Goal: Information Seeking & Learning: Learn about a topic

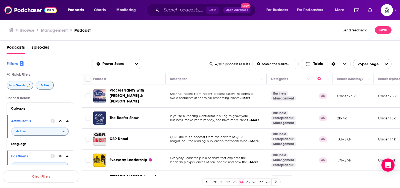
scroll to position [27, 0]
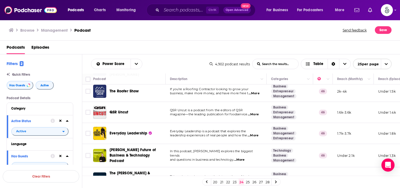
click at [242, 158] on span "...More" at bounding box center [238, 160] width 11 height 4
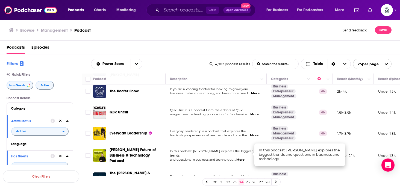
click at [242, 158] on span "...More" at bounding box center [238, 160] width 11 height 4
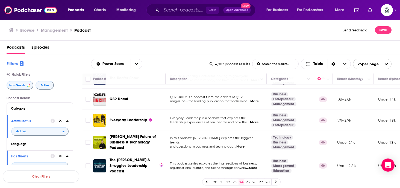
scroll to position [54, 0]
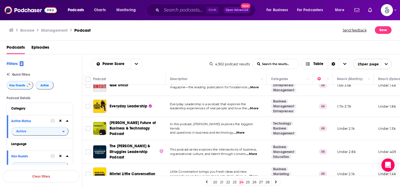
click at [253, 152] on span "...More" at bounding box center [251, 154] width 11 height 4
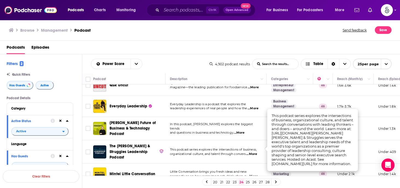
click at [253, 152] on span "...More" at bounding box center [251, 154] width 11 height 4
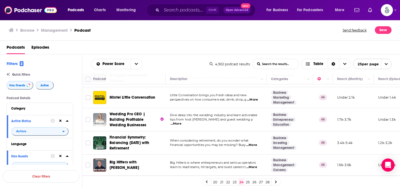
scroll to position [141, 0]
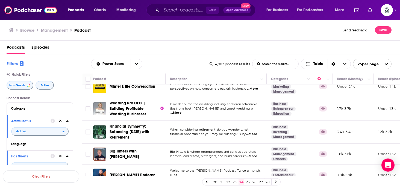
click at [252, 154] on span "...More" at bounding box center [251, 156] width 11 height 4
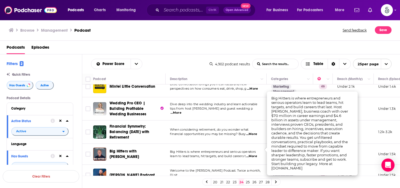
click at [252, 154] on span "...More" at bounding box center [251, 156] width 11 height 4
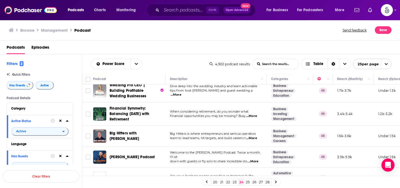
scroll to position [163, 0]
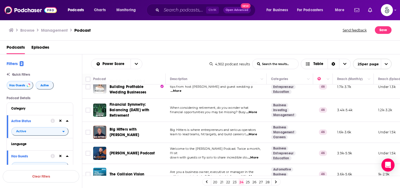
click at [257, 155] on span "...More" at bounding box center [252, 157] width 11 height 4
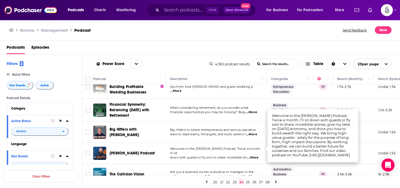
click at [257, 155] on span "...More" at bounding box center [252, 157] width 11 height 4
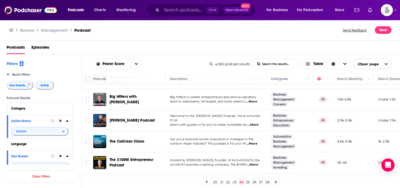
scroll to position [207, 0]
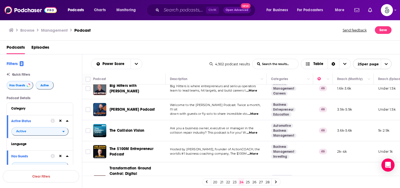
click at [255, 152] on span "...More" at bounding box center [252, 154] width 11 height 4
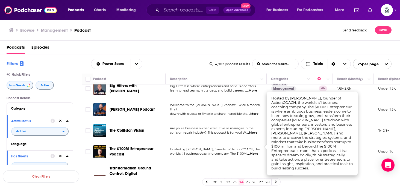
click at [255, 152] on span "...More" at bounding box center [252, 154] width 11 height 4
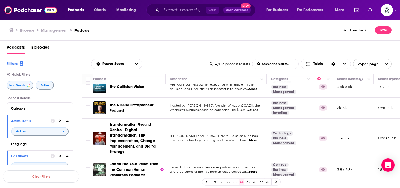
scroll to position [261, 0]
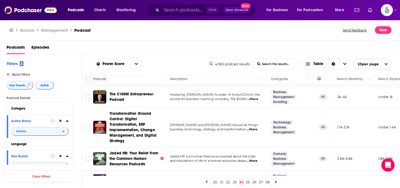
click at [253, 159] on span "...More" at bounding box center [251, 161] width 11 height 4
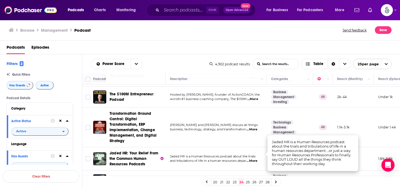
click at [253, 159] on span "...More" at bounding box center [251, 161] width 11 height 4
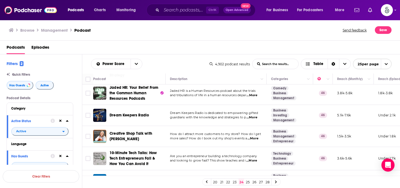
scroll to position [338, 0]
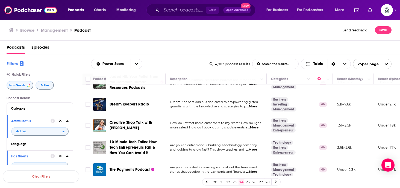
click at [252, 147] on span "...More" at bounding box center [251, 149] width 11 height 4
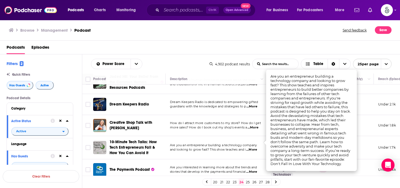
click at [252, 147] on span "...More" at bounding box center [251, 149] width 11 height 4
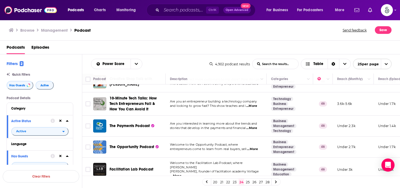
scroll to position [392, 0]
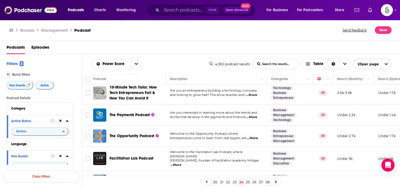
click at [181, 163] on span "...More" at bounding box center [175, 165] width 11 height 4
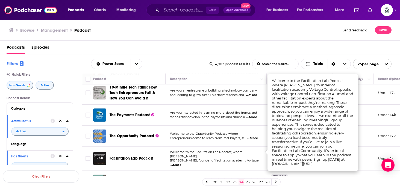
click at [181, 163] on span "...More" at bounding box center [175, 165] width 11 height 4
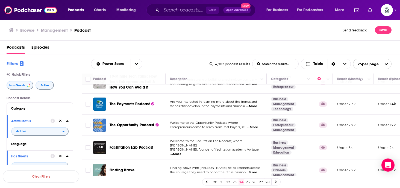
scroll to position [414, 0]
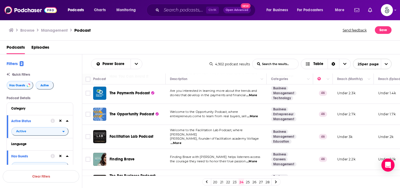
click at [252, 159] on span "...More" at bounding box center [251, 161] width 11 height 4
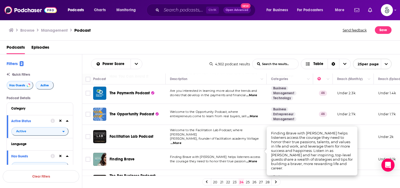
click at [252, 159] on span "...More" at bounding box center [251, 161] width 11 height 4
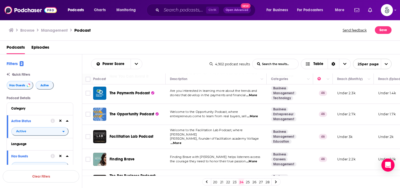
click at [253, 159] on span "...More" at bounding box center [251, 161] width 11 height 4
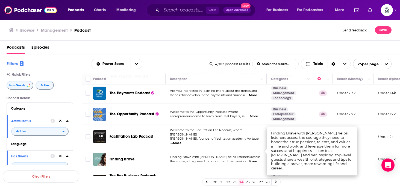
click at [253, 159] on span "...More" at bounding box center [251, 161] width 11 height 4
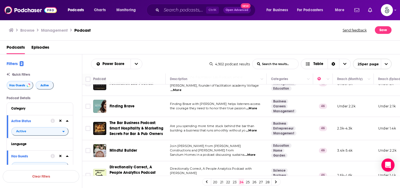
scroll to position [469, 0]
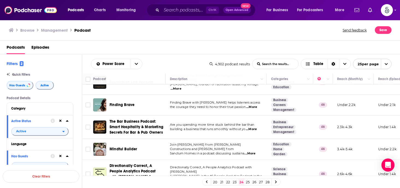
click at [246, 181] on link "25" at bounding box center [247, 182] width 5 height 7
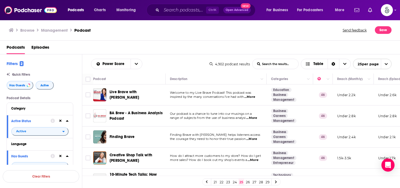
click at [252, 96] on span "...More" at bounding box center [249, 97] width 11 height 4
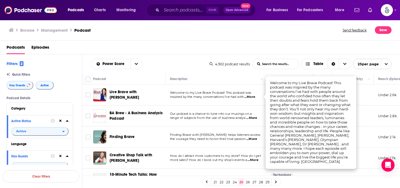
click at [252, 96] on span "...More" at bounding box center [249, 97] width 11 height 4
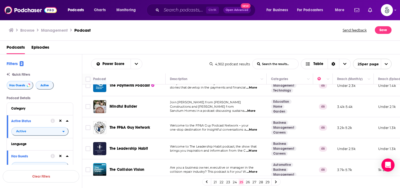
scroll to position [122, 0]
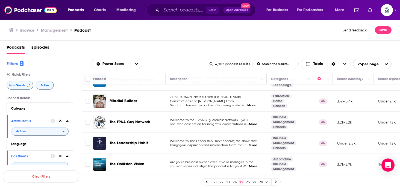
click at [253, 144] on span "...More" at bounding box center [251, 145] width 11 height 4
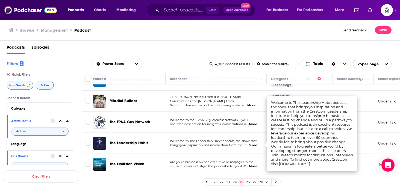
click at [253, 144] on span "...More" at bounding box center [251, 145] width 11 height 4
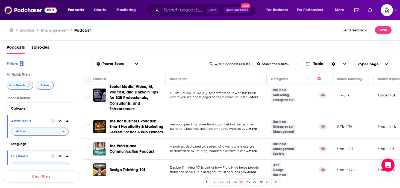
scroll to position [271, 0]
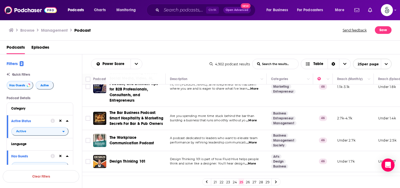
click at [255, 141] on span "...More" at bounding box center [251, 142] width 11 height 4
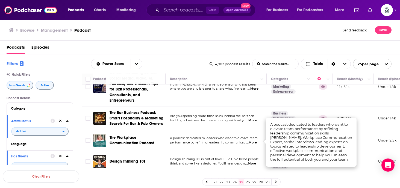
click at [255, 141] on span "...More" at bounding box center [251, 142] width 11 height 4
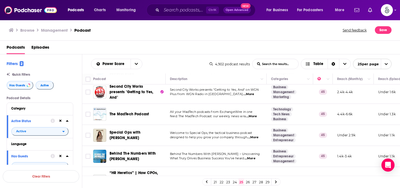
scroll to position [436, 0]
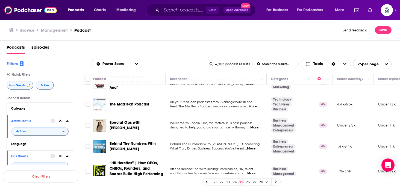
click at [254, 125] on span "...More" at bounding box center [252, 127] width 11 height 4
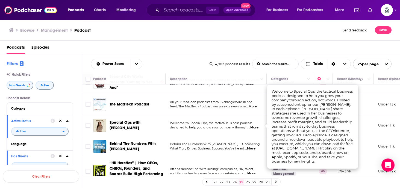
click at [254, 125] on span "...More" at bounding box center [252, 127] width 11 height 4
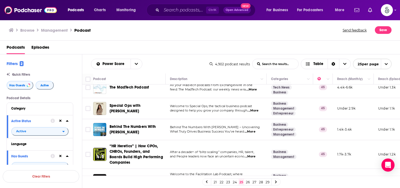
scroll to position [463, 0]
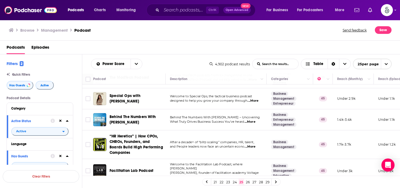
click at [252, 144] on span "...More" at bounding box center [249, 146] width 11 height 4
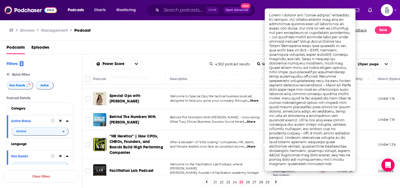
click at [252, 144] on span "...More" at bounding box center [249, 146] width 11 height 4
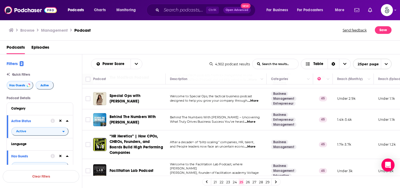
scroll to position [469, 0]
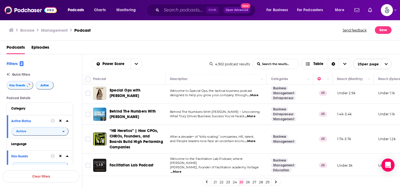
click at [247, 180] on link "26" at bounding box center [247, 182] width 5 height 7
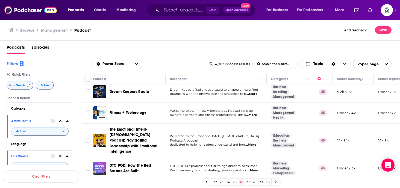
scroll to position [210, 0]
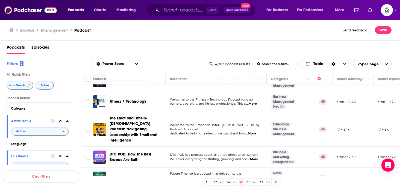
click at [251, 131] on span "...More" at bounding box center [250, 133] width 11 height 4
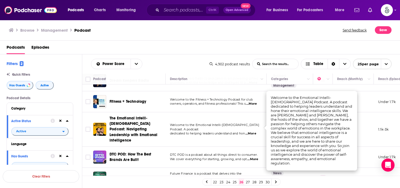
click at [251, 131] on span "...More" at bounding box center [250, 133] width 11 height 4
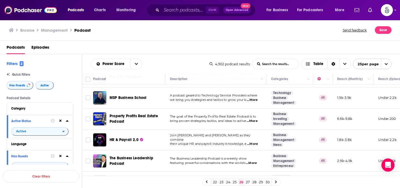
scroll to position [412, 0]
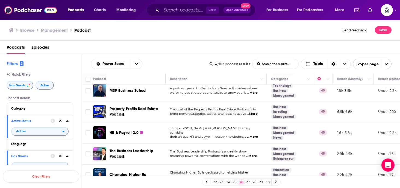
click at [252, 154] on span "...More" at bounding box center [251, 156] width 11 height 4
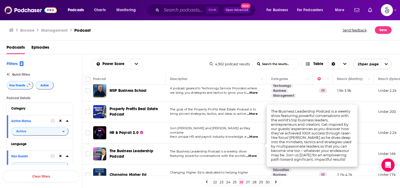
click at [252, 154] on span "...More" at bounding box center [251, 156] width 11 height 4
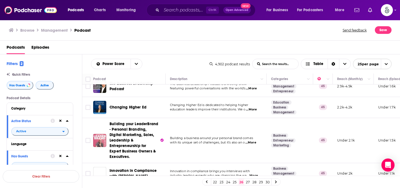
scroll to position [481, 0]
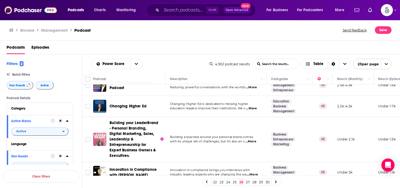
click at [247, 181] on link "27" at bounding box center [247, 182] width 5 height 7
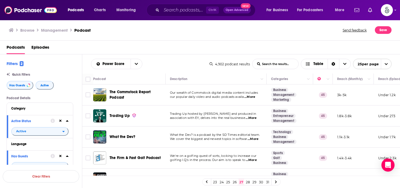
click at [255, 139] on span "...More" at bounding box center [252, 139] width 11 height 4
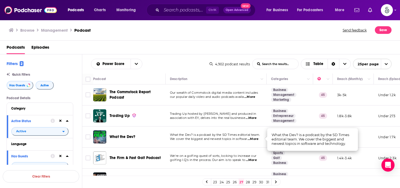
click at [255, 139] on span "...More" at bounding box center [252, 139] width 11 height 4
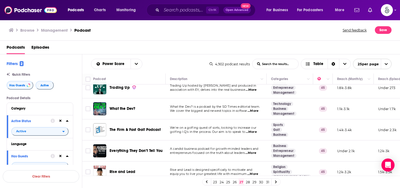
scroll to position [40, 0]
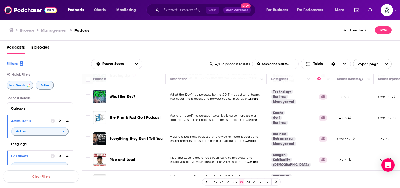
click at [254, 141] on span "...More" at bounding box center [250, 141] width 11 height 4
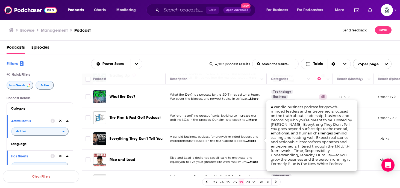
click at [254, 141] on span "...More" at bounding box center [250, 141] width 11 height 4
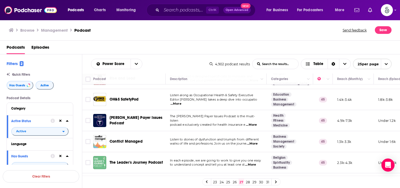
scroll to position [140, 0]
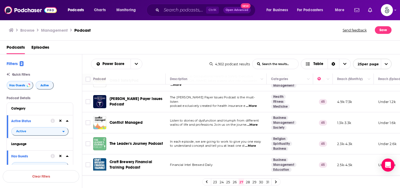
click at [252, 144] on span "...More" at bounding box center [250, 146] width 11 height 4
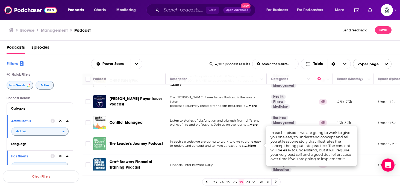
click at [252, 144] on span "...More" at bounding box center [250, 146] width 11 height 4
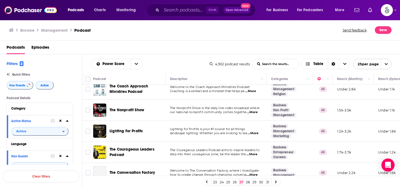
scroll to position [376, 0]
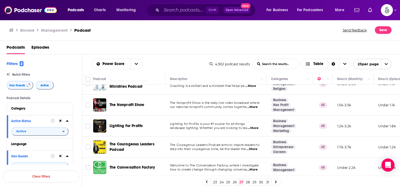
click at [253, 147] on span "...More" at bounding box center [251, 149] width 11 height 4
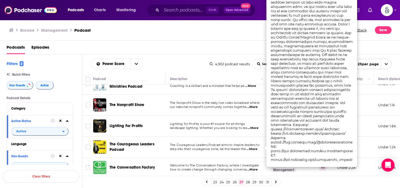
click at [253, 147] on span "...More" at bounding box center [251, 149] width 11 height 4
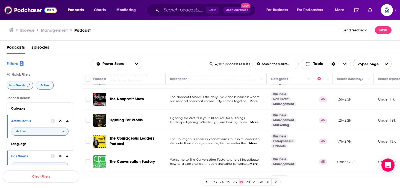
scroll to position [383, 0]
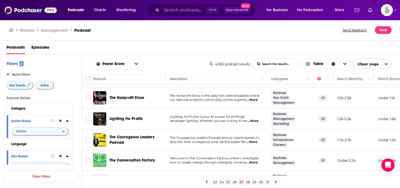
click at [254, 162] on span "...More" at bounding box center [252, 162] width 11 height 4
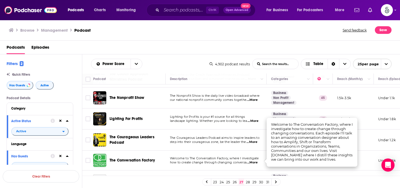
click at [254, 162] on span "...More" at bounding box center [252, 162] width 11 height 4
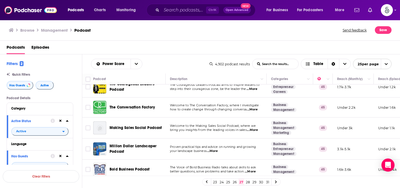
scroll to position [441, 0]
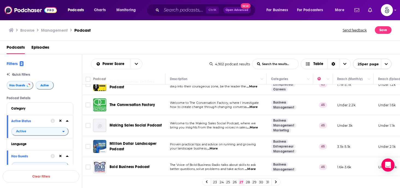
click at [252, 167] on span "...More" at bounding box center [250, 169] width 11 height 4
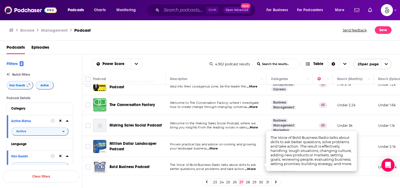
click at [252, 167] on span "...More" at bounding box center [250, 169] width 11 height 4
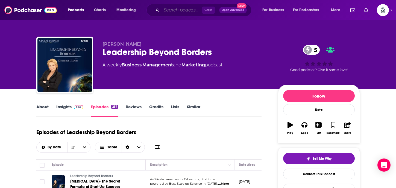
click at [172, 9] on input "Search podcasts, credits, & more..." at bounding box center [181, 10] width 40 height 9
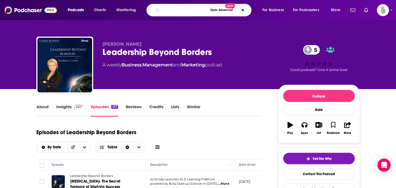
type input "The [PERSON_NAME] leadership podcast"
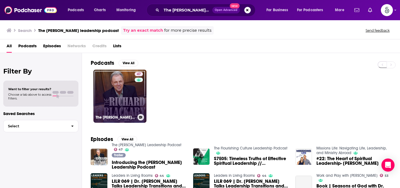
click at [124, 90] on link "47 The [PERSON_NAME] Leadership Podcast" at bounding box center [119, 96] width 53 height 53
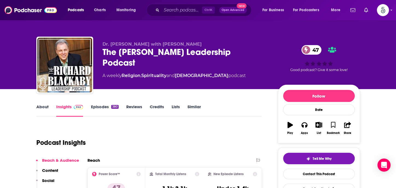
click at [104, 107] on link "Episodes 380" at bounding box center [105, 110] width 28 height 13
click at [173, 11] on input "Search podcasts, credits, & more..." at bounding box center [181, 10] width 40 height 9
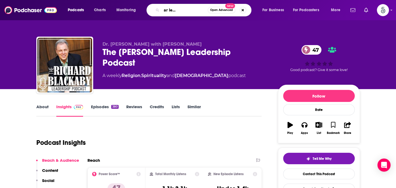
type input "Tip of the spear leadership podcast"
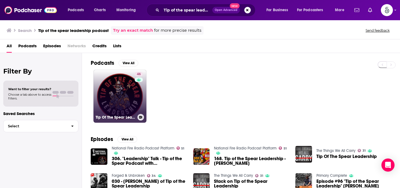
click at [101, 97] on link "46 Tip Of The Spear Leadership Podcast" at bounding box center [119, 96] width 53 height 53
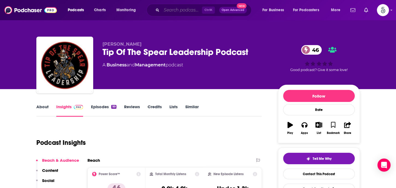
click at [176, 10] on input "Search podcasts, credits, & more..." at bounding box center [181, 10] width 40 height 9
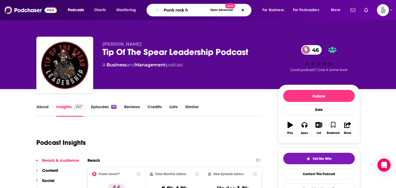
type input "Punk rock hr"
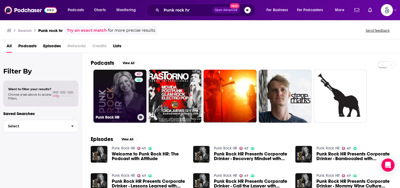
click at [128, 81] on link "47 Punk Rock HR" at bounding box center [119, 96] width 53 height 53
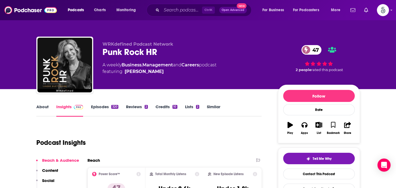
click at [102, 106] on link "Episodes 320" at bounding box center [104, 110] width 27 height 13
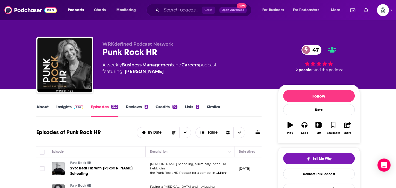
click at [66, 107] on link "Insights" at bounding box center [69, 110] width 27 height 13
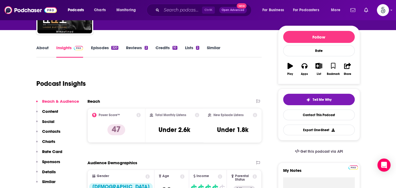
scroll to position [77, 0]
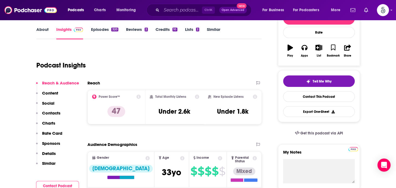
click at [51, 112] on p "Contacts" at bounding box center [51, 112] width 18 height 5
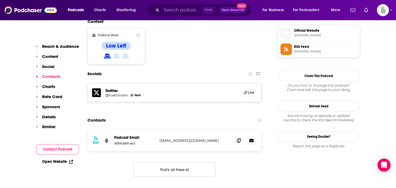
scroll to position [444, 0]
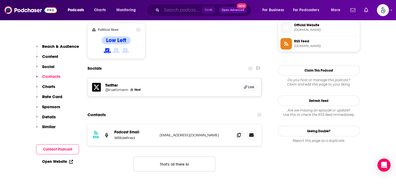
click at [170, 11] on input "Search podcasts, credits, & more..." at bounding box center [181, 10] width 40 height 9
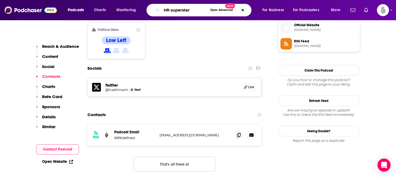
type input "HR superstars"
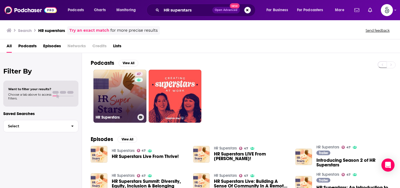
click at [124, 100] on link "47 HR Superstars" at bounding box center [119, 96] width 53 height 53
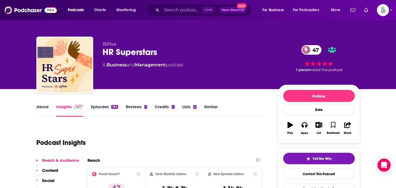
click at [100, 107] on link "Episodes 184" at bounding box center [104, 110] width 27 height 13
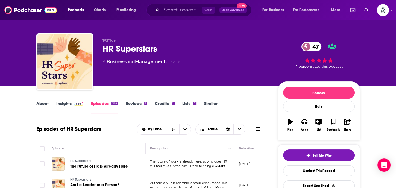
scroll to position [2, 0]
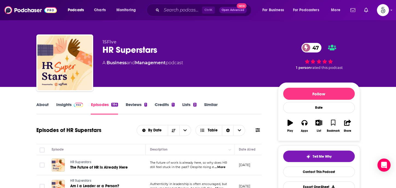
click at [44, 105] on link "About" at bounding box center [42, 108] width 12 height 13
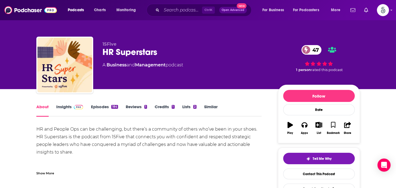
click at [44, 105] on link "About" at bounding box center [42, 110] width 12 height 13
click at [66, 107] on link "Insights" at bounding box center [69, 110] width 27 height 13
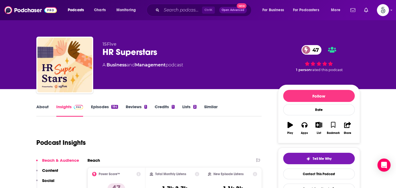
scroll to position [84, 0]
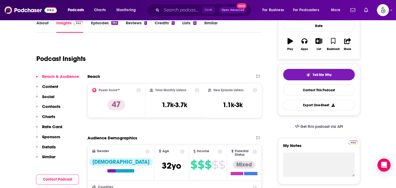
click at [46, 106] on p "Contacts" at bounding box center [51, 106] width 18 height 5
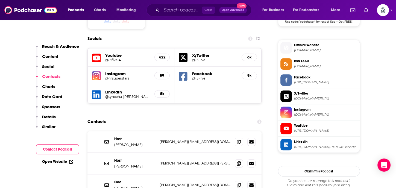
scroll to position [487, 0]
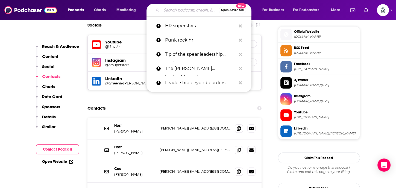
click at [166, 10] on input "Search podcasts, credits, & more..." at bounding box center [189, 10] width 57 height 9
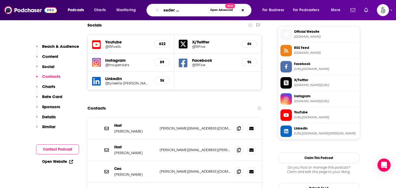
type input "Intentional leader with cal walters"
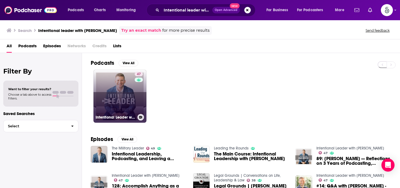
click at [107, 94] on link "47 Intentional Leader with Cal Walters" at bounding box center [119, 96] width 53 height 53
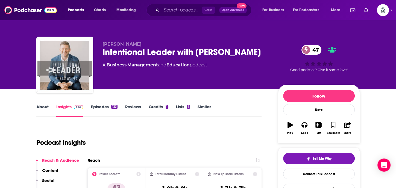
click at [100, 108] on link "Episodes 133" at bounding box center [104, 110] width 26 height 13
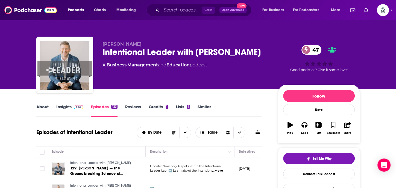
click at [62, 107] on link "Insights" at bounding box center [69, 110] width 27 height 13
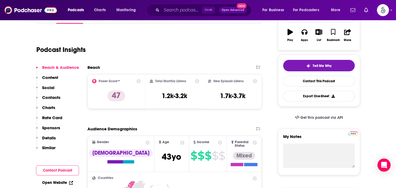
scroll to position [96, 0]
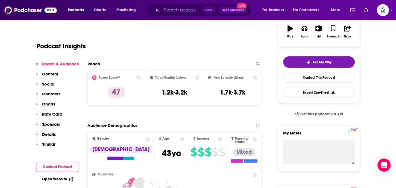
click at [52, 93] on p "Contacts" at bounding box center [51, 93] width 18 height 5
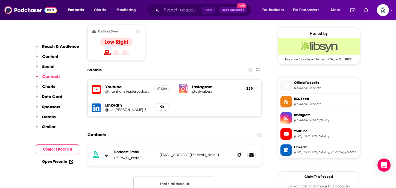
scroll to position [469, 0]
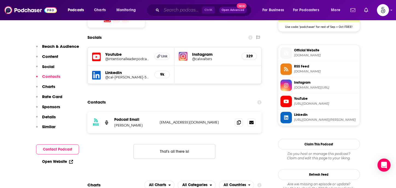
click at [173, 8] on input "Search podcasts, credits, & more..." at bounding box center [181, 10] width 40 height 9
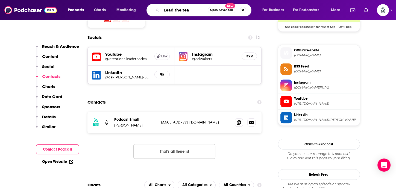
type input "Lead the team"
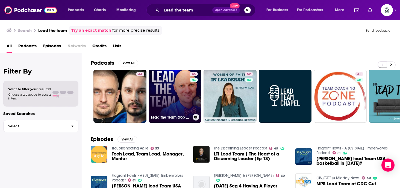
click at [160, 94] on link "46 Lead the Team (Top 2% of Podcasts)" at bounding box center [175, 96] width 53 height 53
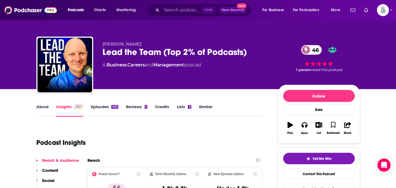
click at [101, 108] on link "Episodes 422" at bounding box center [104, 110] width 27 height 13
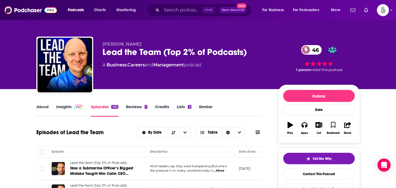
click at [63, 107] on link "Insights" at bounding box center [69, 110] width 27 height 13
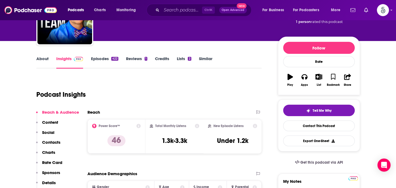
scroll to position [67, 0]
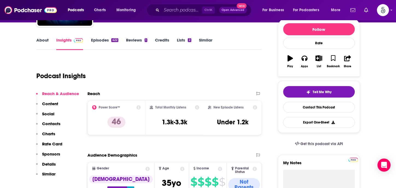
click at [50, 122] on p "Contacts" at bounding box center [51, 123] width 18 height 5
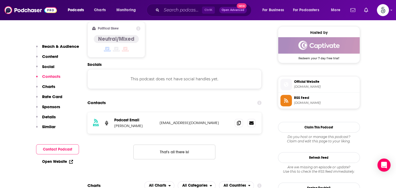
scroll to position [446, 0]
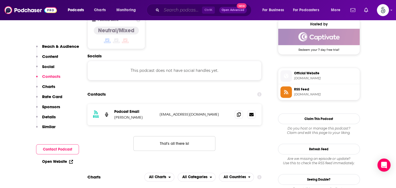
click at [179, 8] on input "Search podcasts, credits, & more..." at bounding box center [181, 10] width 40 height 9
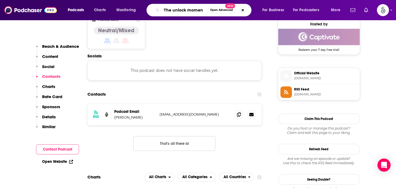
type input "The unlock moment"
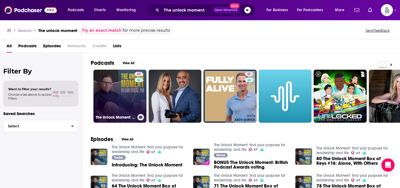
click at [115, 97] on link "47 The Unlock Moment: find your purpose for leadership and life" at bounding box center [119, 96] width 53 height 53
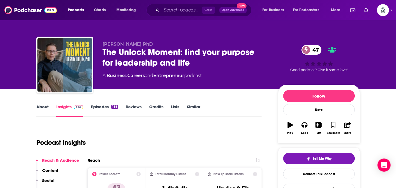
click at [96, 106] on link "Episodes 188" at bounding box center [104, 110] width 27 height 13
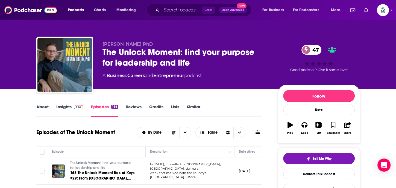
click at [63, 107] on link "Insights" at bounding box center [69, 110] width 27 height 13
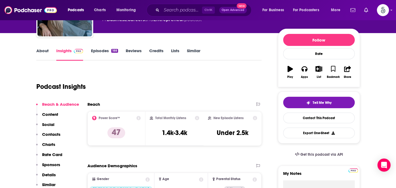
scroll to position [60, 0]
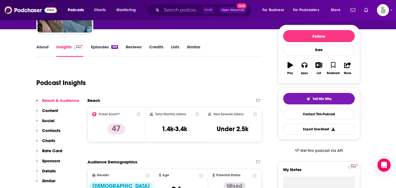
click at [54, 129] on p "Contacts" at bounding box center [51, 130] width 18 height 5
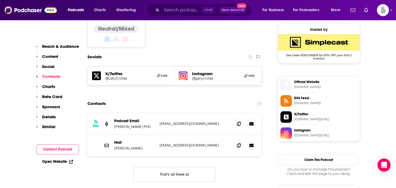
scroll to position [444, 0]
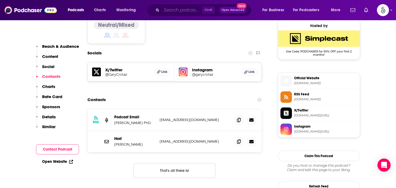
click at [189, 10] on input "Search podcasts, credits, & more..." at bounding box center [181, 10] width 40 height 9
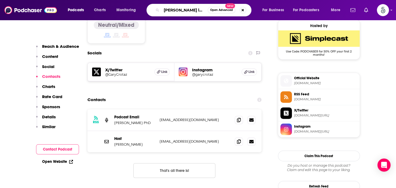
scroll to position [0, 0]
type input "[PERSON_NAME] leaderchat"
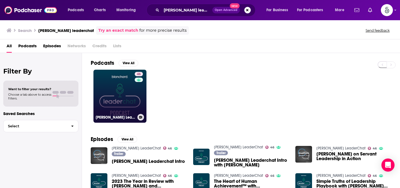
click at [116, 101] on link "46 Blanchard LeaderChat" at bounding box center [119, 96] width 53 height 53
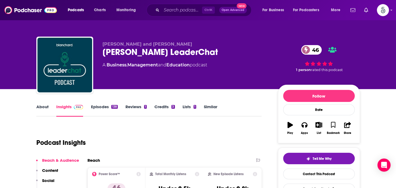
click at [103, 107] on link "Episodes 138" at bounding box center [104, 110] width 27 height 13
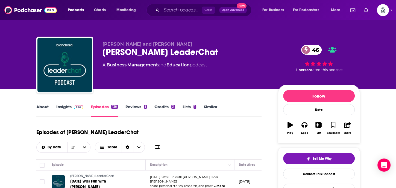
click at [44, 107] on link "About" at bounding box center [42, 110] width 12 height 13
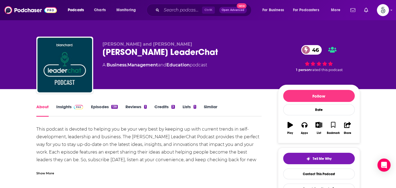
click at [44, 107] on link "About" at bounding box center [42, 110] width 12 height 13
click at [63, 107] on link "Insights" at bounding box center [69, 110] width 27 height 13
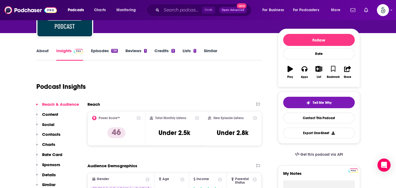
scroll to position [60, 0]
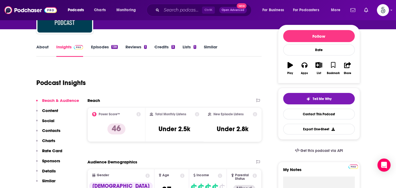
click at [43, 129] on p "Contacts" at bounding box center [51, 130] width 18 height 5
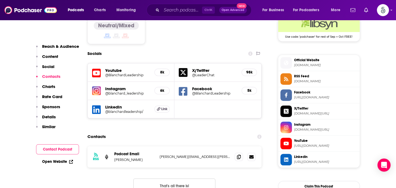
scroll to position [481, 0]
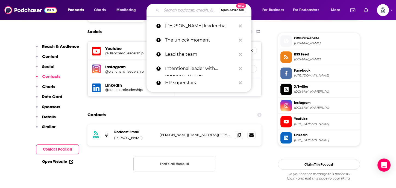
click at [179, 11] on input "Search podcasts, credits, & more..." at bounding box center [189, 10] width 57 height 9
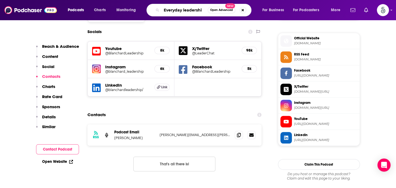
type input "Everyday leadership"
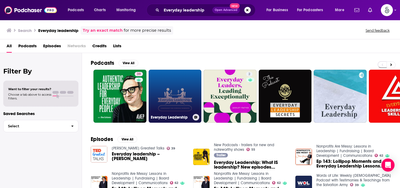
click at [184, 91] on link "Everyday Leadership" at bounding box center [175, 96] width 53 height 53
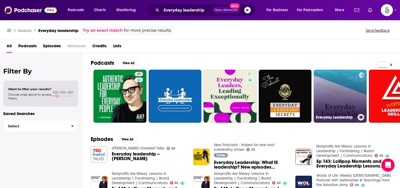
click at [337, 85] on link "Everyday Leadership" at bounding box center [339, 96] width 53 height 53
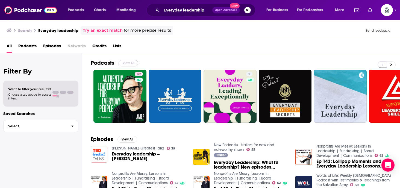
click at [123, 63] on button "View All" at bounding box center [129, 63] width 20 height 7
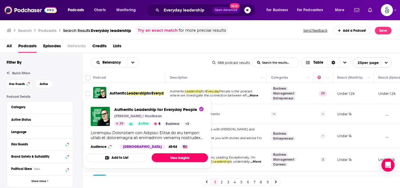
click at [165, 161] on link "View Insights" at bounding box center [180, 157] width 56 height 9
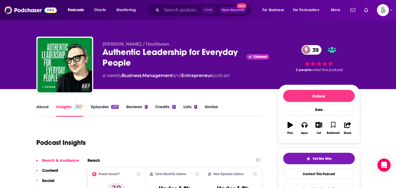
click at [97, 105] on link "Episodes 200" at bounding box center [105, 110] width 28 height 13
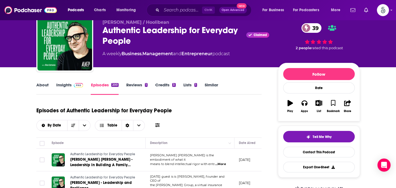
scroll to position [24, 0]
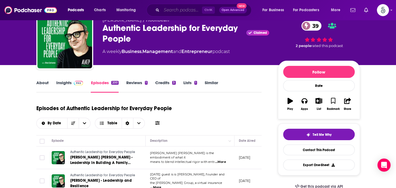
click at [176, 10] on input "Search podcasts, credits, & more..." at bounding box center [181, 10] width 40 height 9
click at [180, 11] on input "Search podcasts, credits, & more..." at bounding box center [181, 10] width 40 height 9
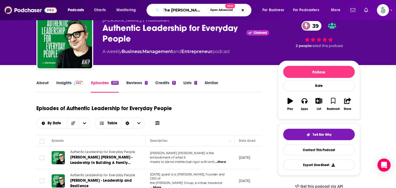
scroll to position [0, 7]
type input "The heidrich and strugg"
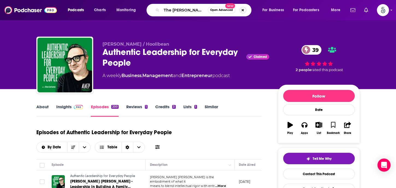
click at [245, 11] on button "Search podcasts, credits, & more..." at bounding box center [242, 10] width 7 height 7
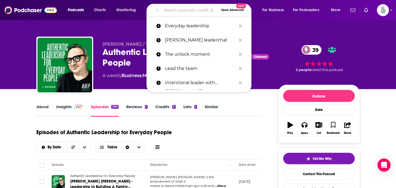
click at [187, 10] on input "Search podcasts, credits, & more..." at bounding box center [189, 10] width 57 height 9
drag, startPoint x: 162, startPoint y: 13, endPoint x: 175, endPoint y: 20, distance: 15.3
click at [170, 16] on div "Open Advanced New Everyday leadership Blanchard leaderchat The unlock moment Le…" at bounding box center [204, 10] width 105 height 13
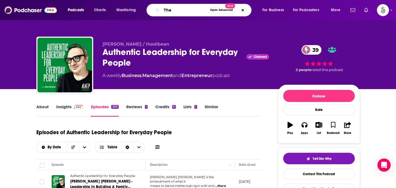
click at [177, 12] on input "The" at bounding box center [184, 10] width 46 height 9
type input "The [PERSON_NAME] and struggles leadership podcast"
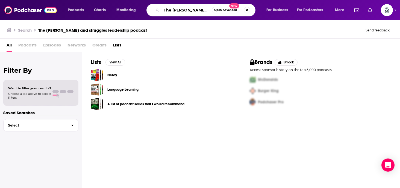
click at [189, 10] on input "The [PERSON_NAME] and struggles leadership podcast" at bounding box center [186, 10] width 50 height 9
type input "The [PERSON_NAME] and struggles leadership podcast"
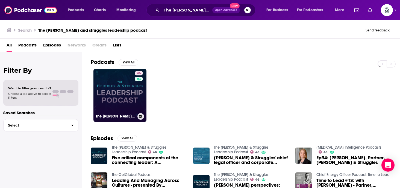
click at [116, 88] on link "46 The Heidrick & Struggles Leadership Podcast" at bounding box center [119, 95] width 53 height 53
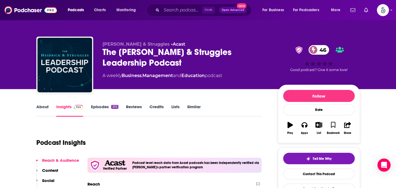
click at [101, 107] on font "Episodes" at bounding box center [100, 106] width 18 height 5
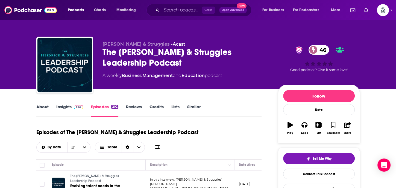
click at [39, 107] on font "About" at bounding box center [42, 106] width 12 height 5
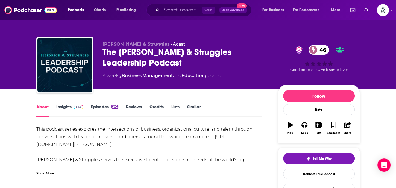
click at [39, 107] on font "About" at bounding box center [42, 106] width 12 height 5
click at [61, 108] on font "Insights" at bounding box center [63, 106] width 15 height 5
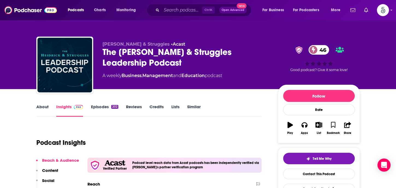
scroll to position [84, 0]
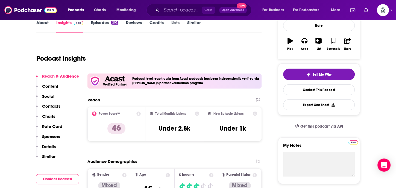
click at [50, 105] on font "Contacts" at bounding box center [51, 105] width 18 height 5
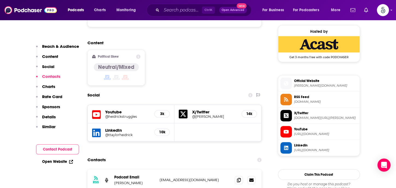
scroll to position [492, 0]
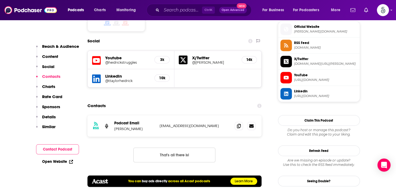
click at [181, 16] on div "Ctrl K Open Advanced New" at bounding box center [198, 10] width 105 height 13
click at [182, 13] on input "Search podcasts, credits, & more..." at bounding box center [181, 10] width 40 height 9
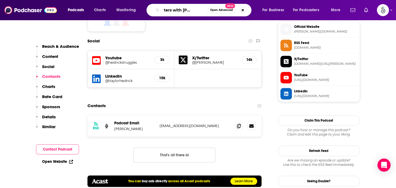
type input "Big hitters with larry weidel"
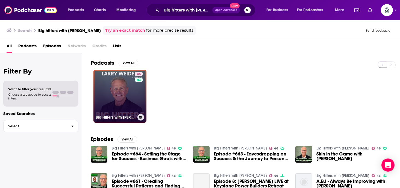
click at [119, 89] on link "46 Big Hitters with Larry Weidel" at bounding box center [119, 96] width 53 height 53
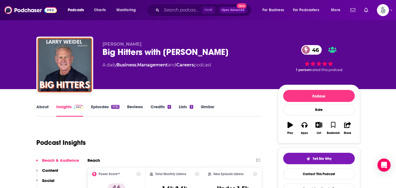
click at [100, 106] on font "Episodes" at bounding box center [100, 106] width 18 height 5
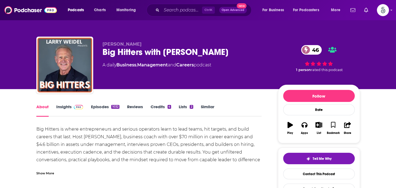
click at [103, 107] on link "Episodes 1032" at bounding box center [105, 110] width 28 height 13
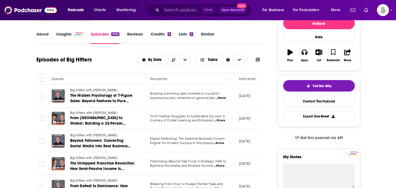
scroll to position [85, 0]
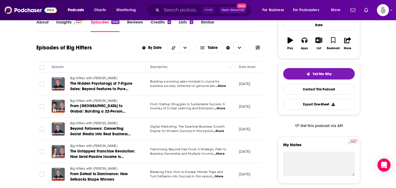
click at [222, 176] on span "...More" at bounding box center [217, 176] width 11 height 4
click at [217, 130] on span "...More" at bounding box center [218, 131] width 11 height 4
click at [220, 107] on span "...More" at bounding box center [219, 108] width 11 height 4
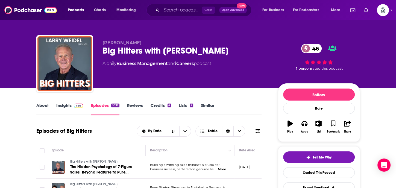
scroll to position [0, 0]
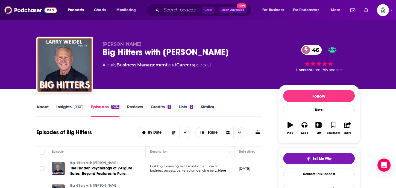
click at [62, 107] on link "Insights" at bounding box center [69, 110] width 27 height 13
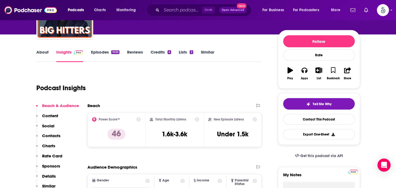
scroll to position [66, 0]
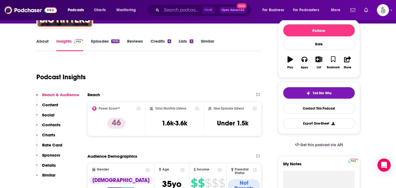
click at [43, 125] on p "Contacts" at bounding box center [51, 124] width 18 height 5
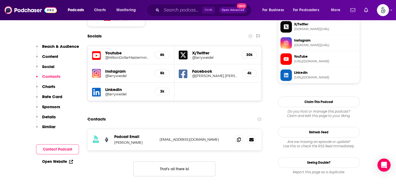
scroll to position [493, 0]
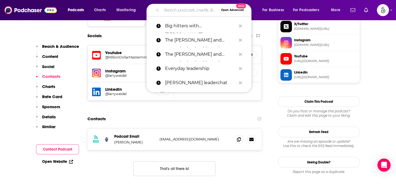
click at [179, 12] on input "Search podcasts, credits, & more..." at bounding box center [189, 10] width 57 height 9
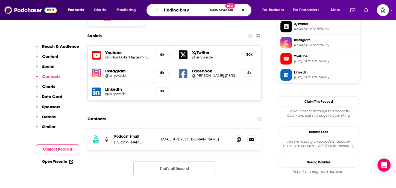
type input "finding brave"
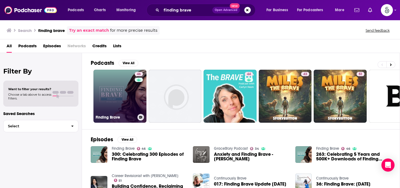
click at [124, 89] on link "46 Finding Brave" at bounding box center [119, 96] width 53 height 53
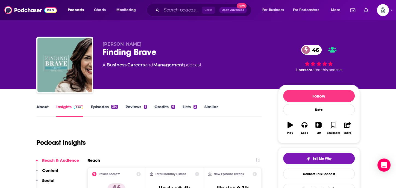
click at [101, 107] on link "Episodes 314" at bounding box center [104, 110] width 27 height 13
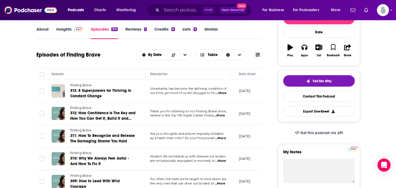
scroll to position [90, 0]
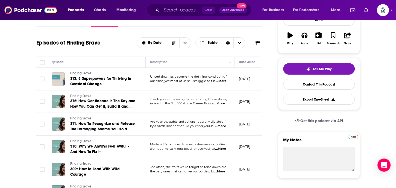
click at [224, 125] on span "...More" at bounding box center [220, 126] width 11 height 4
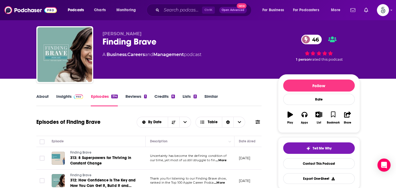
scroll to position [5, 0]
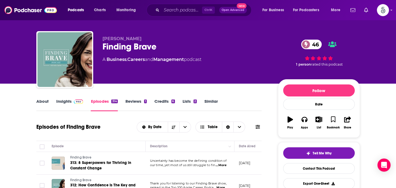
click at [67, 101] on link "Insights" at bounding box center [69, 105] width 27 height 13
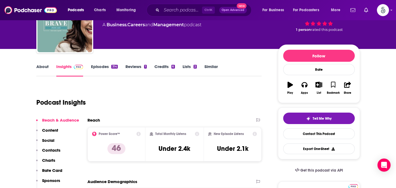
scroll to position [61, 0]
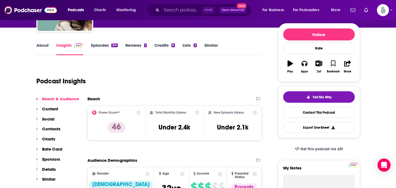
click at [52, 126] on p "Contacts" at bounding box center [51, 128] width 18 height 5
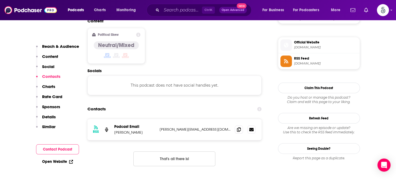
scroll to position [433, 0]
click at [166, 10] on input "Search podcasts, credits, & more..." at bounding box center [181, 10] width 40 height 9
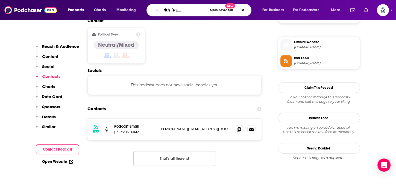
type input "live brave with dr. margie warrell"
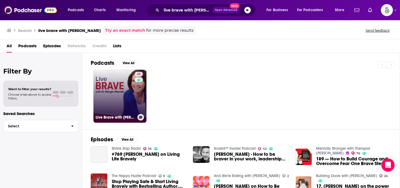
click at [95, 87] on link "46 Live Brave with Dr Margie Warrell" at bounding box center [119, 96] width 53 height 53
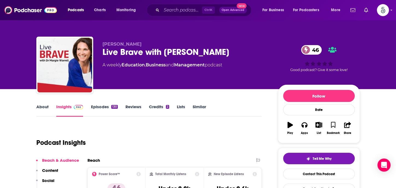
click at [98, 107] on link "Episodes 130" at bounding box center [104, 110] width 27 height 13
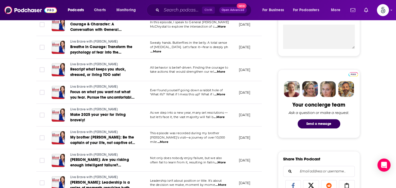
scroll to position [236, 0]
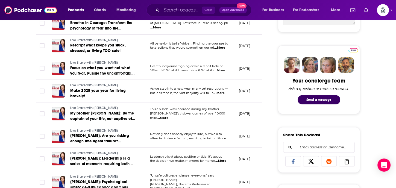
click at [223, 160] on span "...More" at bounding box center [220, 161] width 11 height 4
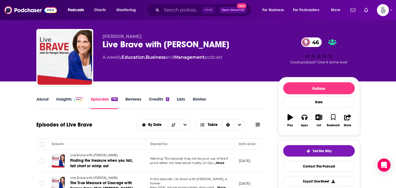
scroll to position [0, 0]
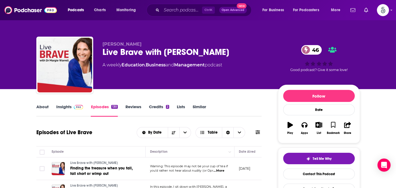
click at [62, 108] on link "Insights" at bounding box center [69, 110] width 27 height 13
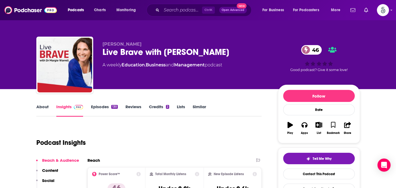
scroll to position [69, 0]
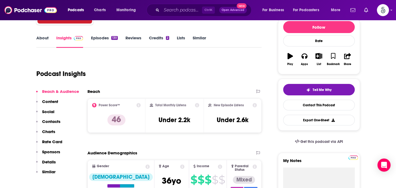
click at [53, 120] on p "Contacts" at bounding box center [51, 121] width 18 height 5
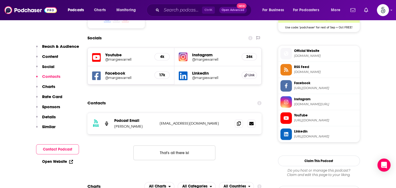
scroll to position [469, 0]
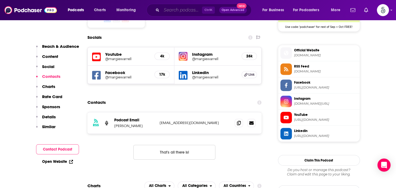
click at [183, 14] on input "Search podcasts, credits, & more..." at bounding box center [181, 10] width 40 height 9
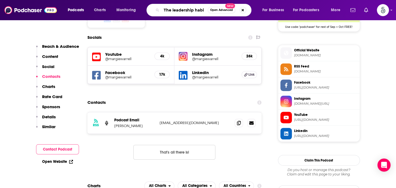
type input "The leadership habit"
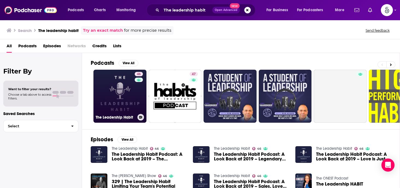
click at [128, 82] on link "46 The Leadership Habit" at bounding box center [119, 96] width 53 height 53
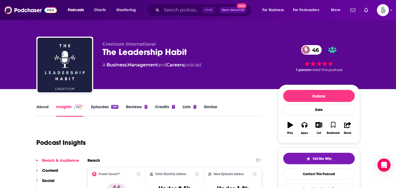
click at [104, 108] on link "Episodes 260" at bounding box center [104, 110] width 27 height 13
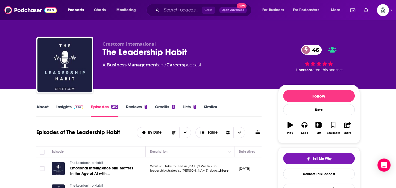
click at [60, 106] on link "Insights" at bounding box center [69, 110] width 27 height 13
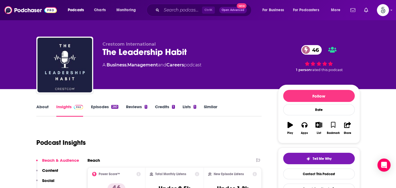
click at [43, 108] on link "About" at bounding box center [42, 110] width 12 height 13
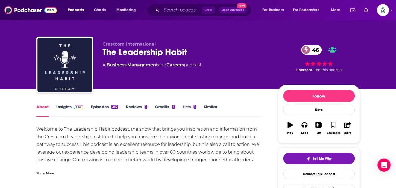
click at [66, 108] on link "Insights" at bounding box center [69, 110] width 27 height 13
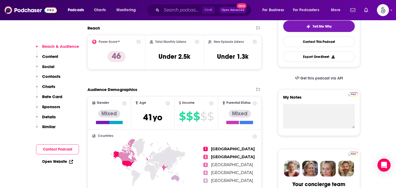
scroll to position [103, 0]
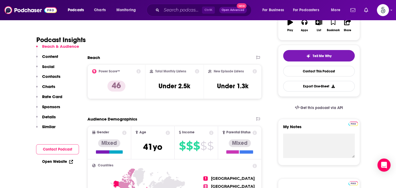
click at [47, 76] on p "Contacts" at bounding box center [51, 76] width 18 height 5
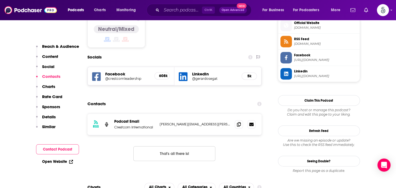
scroll to position [450, 0]
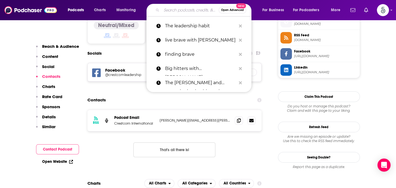
click at [182, 10] on input "Search podcasts, credits, & more..." at bounding box center [189, 10] width 57 height 9
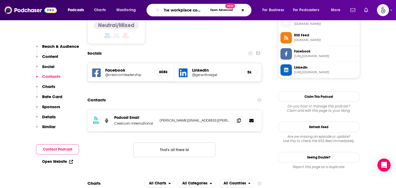
scroll to position [0, 3]
type input "The workplace communication podcast"
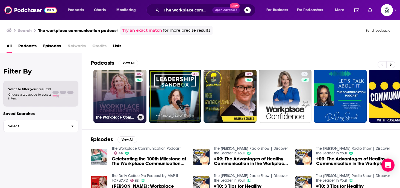
click at [124, 94] on link "46 The Workplace Communication Podcast" at bounding box center [119, 96] width 53 height 53
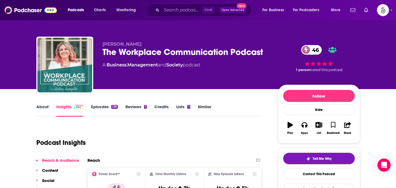
click at [103, 106] on link "Episodes 138" at bounding box center [104, 110] width 27 height 13
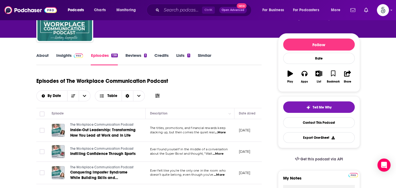
scroll to position [87, 0]
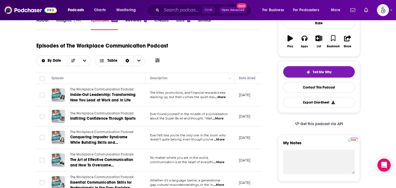
click at [222, 97] on span "...More" at bounding box center [220, 97] width 11 height 4
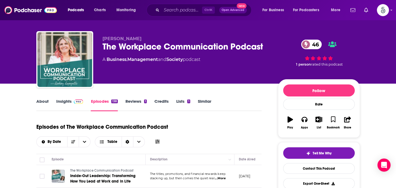
scroll to position [0, 0]
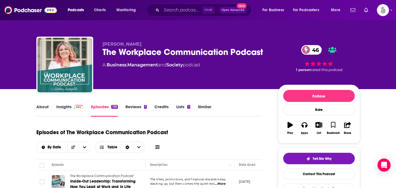
click at [66, 107] on link "Insights" at bounding box center [69, 110] width 27 height 13
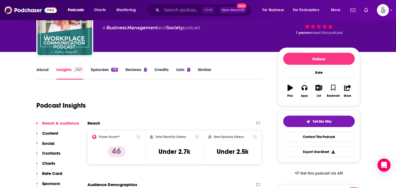
scroll to position [99, 0]
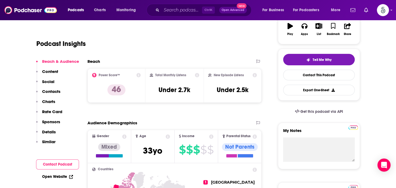
click at [50, 90] on p "Contacts" at bounding box center [51, 91] width 18 height 5
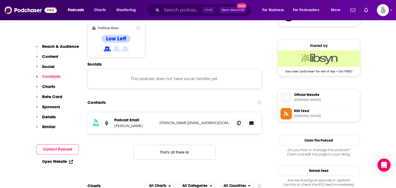
scroll to position [427, 0]
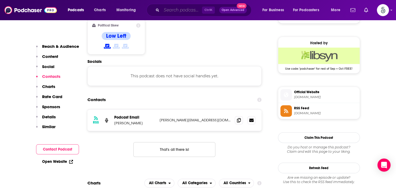
click at [170, 11] on input "Search podcasts, credits, & more..." at bounding box center [181, 10] width 40 height 9
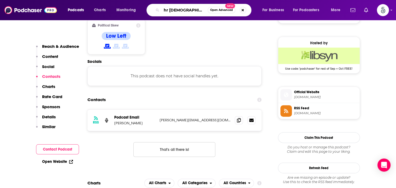
type input "hr heretics"
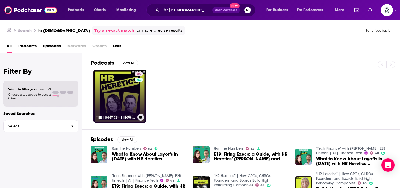
click at [124, 90] on link "45 “HR Heretics” | How CPOs, CHROs, Founders, and Boards Build High Performing …" at bounding box center [119, 96] width 53 height 53
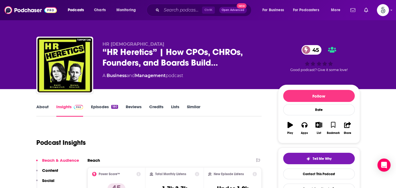
click at [99, 107] on link "Episodes 180" at bounding box center [104, 110] width 27 height 13
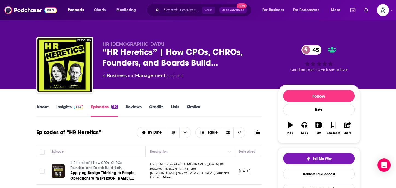
click at [43, 105] on link "About" at bounding box center [42, 110] width 12 height 13
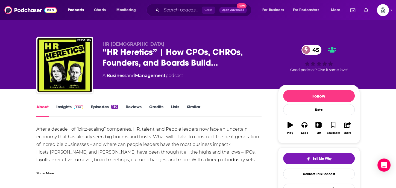
click at [61, 107] on link "Insights" at bounding box center [69, 110] width 27 height 13
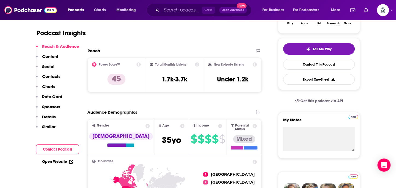
scroll to position [102, 0]
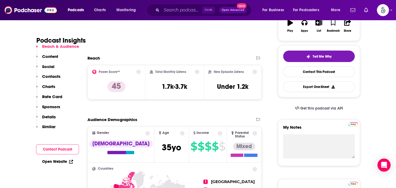
click at [52, 77] on p "Contacts" at bounding box center [51, 76] width 18 height 5
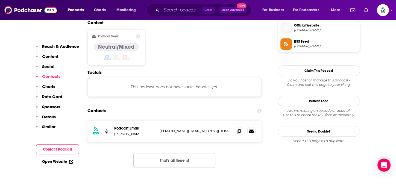
scroll to position [446, 0]
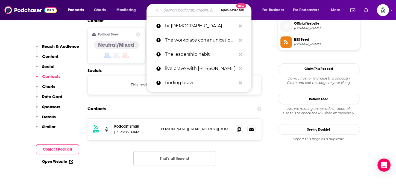
click at [172, 10] on input "Search podcasts, credits, & more..." at bounding box center [189, 10] width 57 height 9
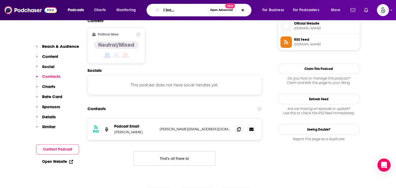
type input "The emotional intelli-gents podcast"
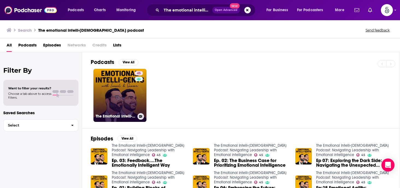
click at [113, 82] on link "45 The Emotional Intelli-Gents Podcast: Navigating Leadership with Emotional in…" at bounding box center [119, 95] width 53 height 53
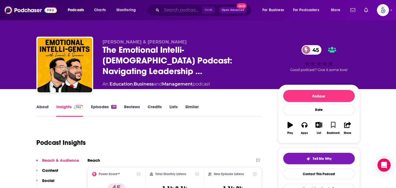
click at [178, 11] on input "Search podcasts, credits, & more..." at bounding box center [181, 10] width 40 height 9
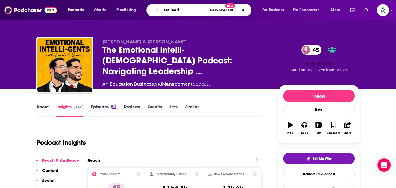
type input "The business leadership podcat"
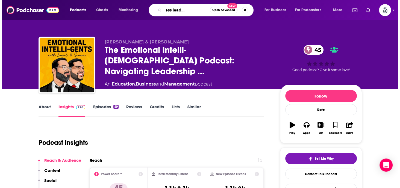
scroll to position [0, 22]
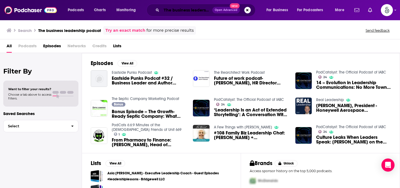
click at [190, 13] on input "The business leadership podcat" at bounding box center [186, 10] width 51 height 9
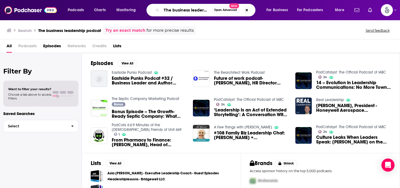
click at [206, 12] on input "The business leadership podcat" at bounding box center [186, 10] width 50 height 9
click at [203, 11] on input "The business podcat" at bounding box center [186, 10] width 50 height 9
click at [191, 10] on input "The business podcast" at bounding box center [186, 10] width 50 height 9
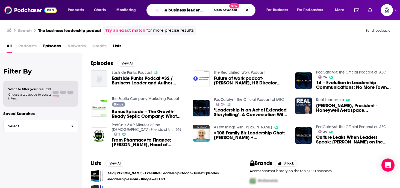
type input "The business leadership podcast"
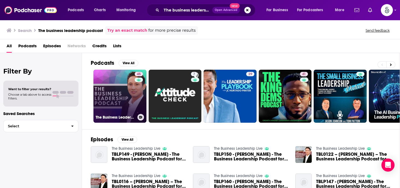
click at [117, 88] on link "45 The Business Leadership Podcast" at bounding box center [119, 96] width 53 height 53
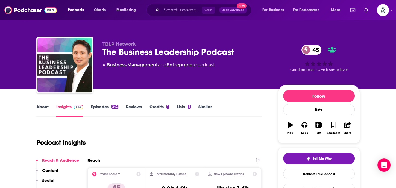
click at [43, 108] on link "About" at bounding box center [42, 110] width 12 height 13
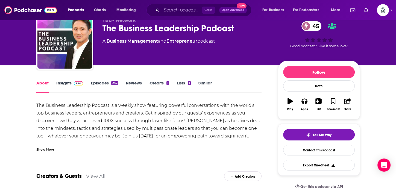
scroll to position [26, 0]
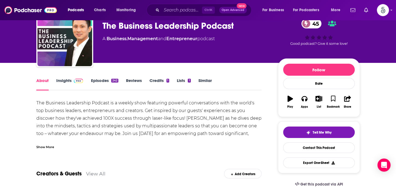
click at [98, 79] on link "Episodes 242" at bounding box center [104, 84] width 27 height 13
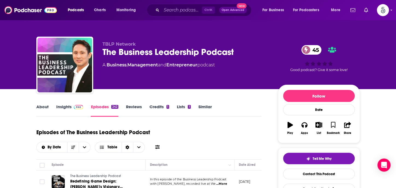
click at [66, 107] on link "Insights" at bounding box center [69, 110] width 27 height 13
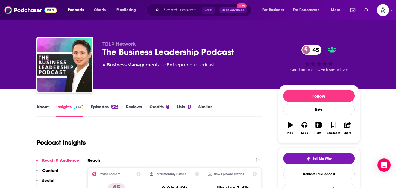
scroll to position [75, 0]
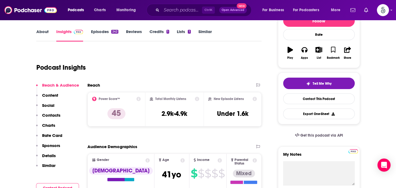
click at [44, 116] on p "Contacts" at bounding box center [51, 115] width 18 height 5
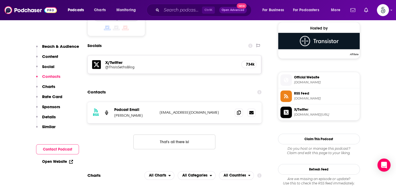
scroll to position [443, 0]
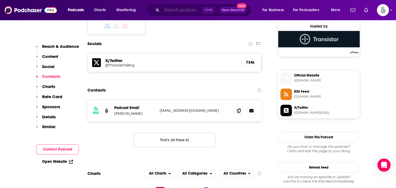
click at [166, 10] on input "Search podcasts, credits, & more..." at bounding box center [181, 10] width 40 height 9
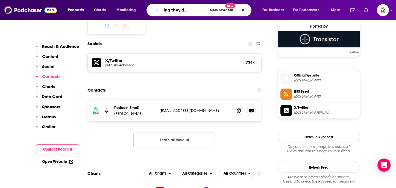
type input "Everything they don't tell you"
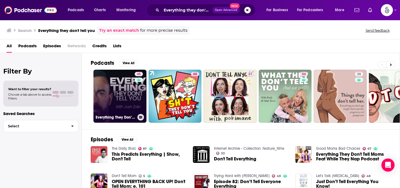
click at [125, 89] on link "45 Everything They Don’t Tell You" at bounding box center [119, 96] width 53 height 53
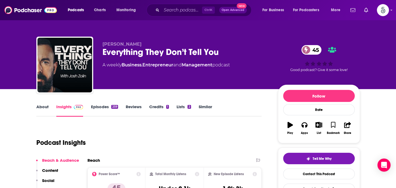
click at [100, 107] on link "Episodes 259" at bounding box center [104, 110] width 27 height 13
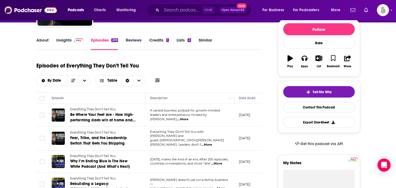
scroll to position [81, 0]
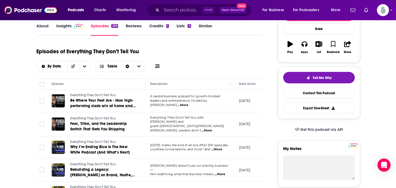
click at [188, 103] on span "...More" at bounding box center [182, 105] width 11 height 4
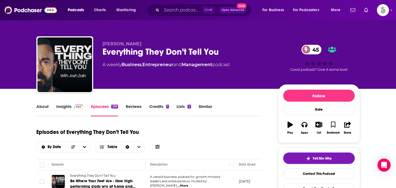
scroll to position [0, 0]
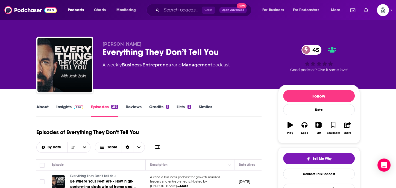
click at [64, 105] on link "Insights" at bounding box center [69, 110] width 27 height 13
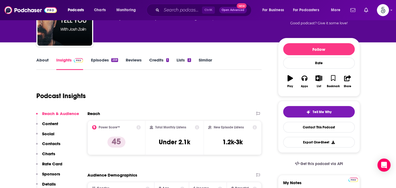
scroll to position [64, 0]
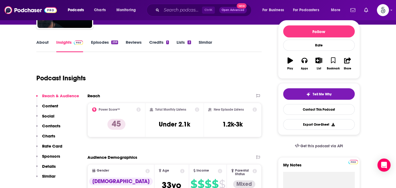
click at [47, 124] on p "Contacts" at bounding box center [51, 125] width 18 height 5
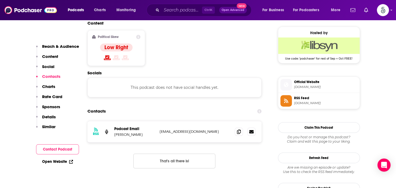
scroll to position [439, 0]
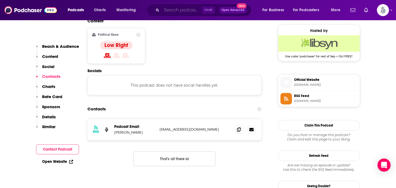
click at [166, 11] on input "Search podcasts, credits, & more..." at bounding box center [181, 10] width 40 height 9
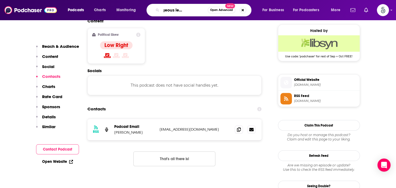
type input "The courageous leaders podcast"
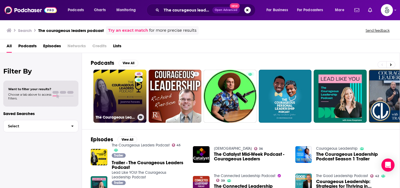
click at [108, 92] on link "45 The Courageous Leaders Podcast" at bounding box center [119, 96] width 53 height 53
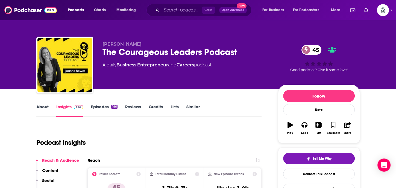
click at [102, 106] on link "Episodes 196" at bounding box center [104, 110] width 26 height 13
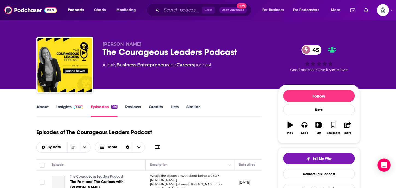
scroll to position [54, 0]
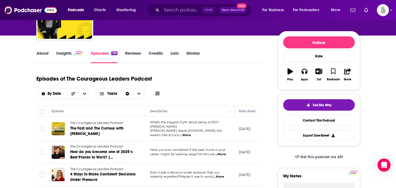
click at [191, 133] on span "...More" at bounding box center [185, 135] width 11 height 4
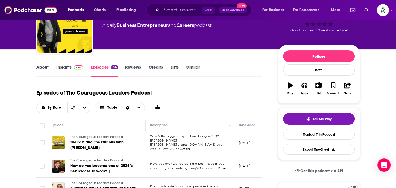
scroll to position [0, 0]
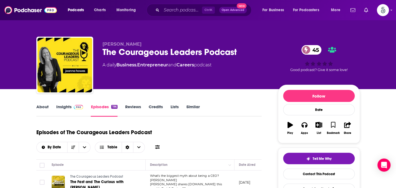
click at [64, 105] on link "Insights" at bounding box center [69, 110] width 27 height 13
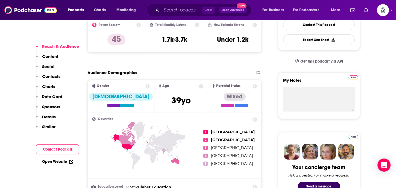
scroll to position [90, 0]
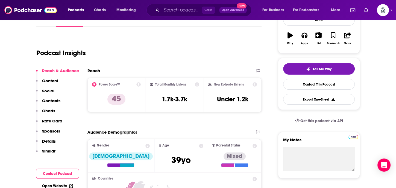
click at [56, 101] on p "Contacts" at bounding box center [51, 100] width 18 height 5
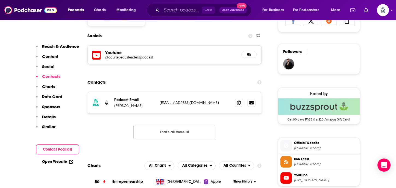
scroll to position [377, 0]
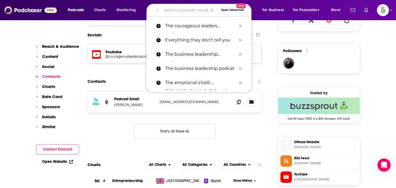
click at [176, 10] on input "Search podcasts, credits, & more..." at bounding box center [189, 10] width 57 height 9
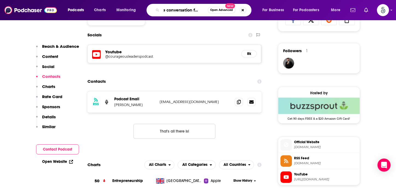
type input "The conversation factory"
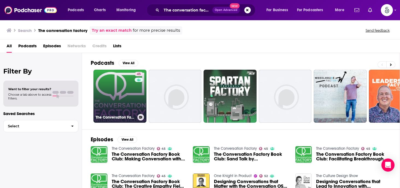
click at [122, 81] on link "45 The Conversation Factory" at bounding box center [119, 96] width 53 height 53
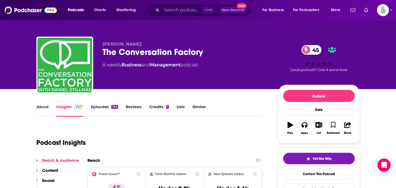
click at [103, 107] on link "Episodes 144" at bounding box center [104, 110] width 27 height 13
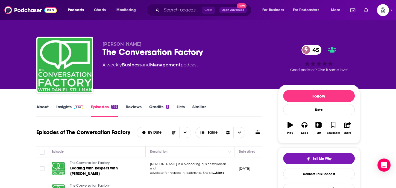
click at [63, 106] on link "Insights" at bounding box center [69, 110] width 27 height 13
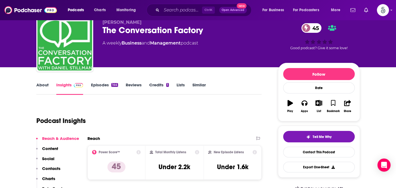
scroll to position [78, 0]
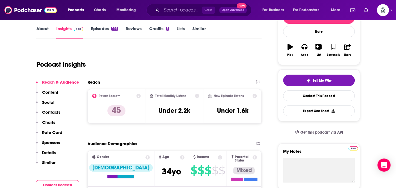
click at [50, 113] on p "Contacts" at bounding box center [51, 112] width 18 height 5
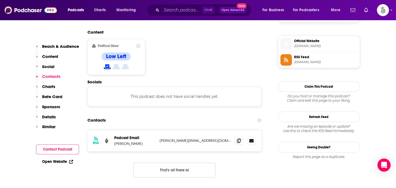
scroll to position [439, 0]
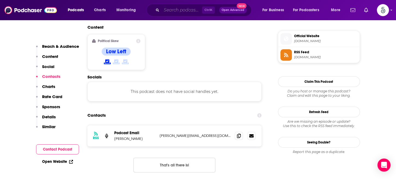
click at [177, 8] on input "Search podcasts, credits, & more..." at bounding box center [181, 10] width 40 height 9
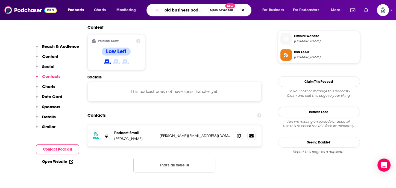
type input "Bold business podcast"
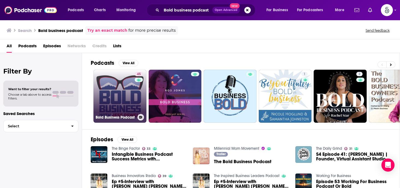
click at [111, 83] on link "45 Bold Business Podcast" at bounding box center [119, 96] width 53 height 53
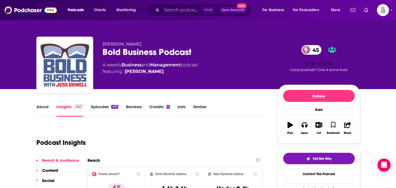
drag, startPoint x: 0, startPoint y: 0, endPoint x: 102, endPoint y: 108, distance: 148.5
click at [102, 108] on link "Episodes 474" at bounding box center [104, 110] width 27 height 13
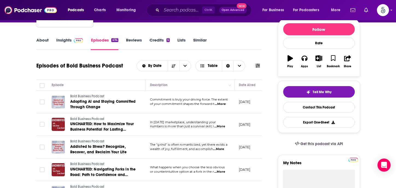
scroll to position [74, 0]
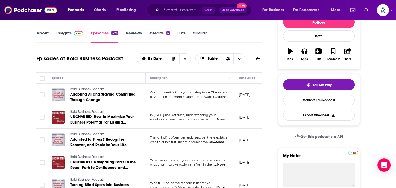
click at [218, 118] on span "...More" at bounding box center [219, 119] width 11 height 4
click at [141, 116] on td "Bold Business Podcast UNCHARTED: How to Maximize Your Business Potential For La…" at bounding box center [96, 117] width 98 height 23
click at [222, 98] on span "...More" at bounding box center [220, 97] width 11 height 4
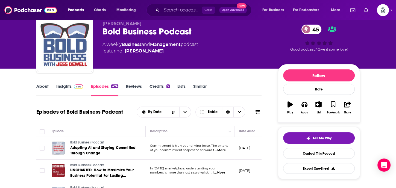
scroll to position [11, 0]
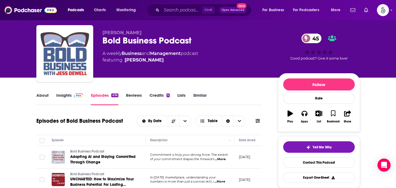
click at [62, 94] on link "Insights" at bounding box center [69, 99] width 27 height 13
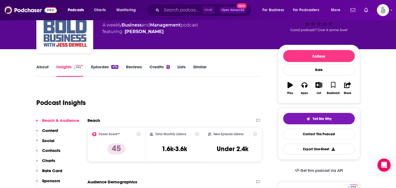
scroll to position [93, 0]
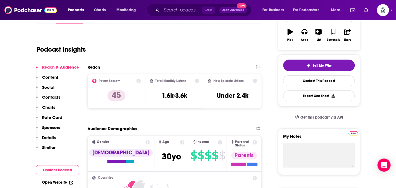
click at [51, 97] on p "Contacts" at bounding box center [51, 96] width 18 height 5
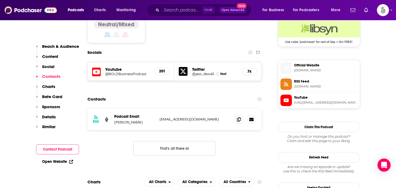
scroll to position [457, 0]
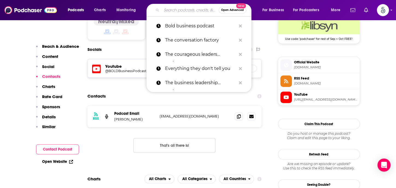
click at [169, 11] on input "Search podcasts, credits, & more..." at bounding box center [189, 10] width 57 height 9
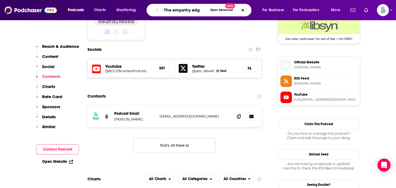
type input "The empathy edge"
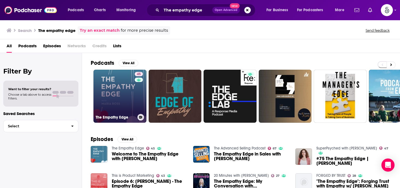
click at [121, 85] on link "45 The Empathy Edge" at bounding box center [119, 96] width 53 height 53
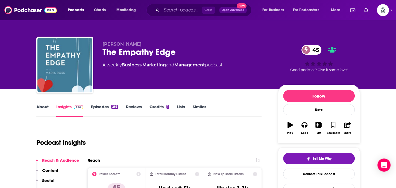
click at [105, 106] on link "Episodes 283" at bounding box center [104, 110] width 27 height 13
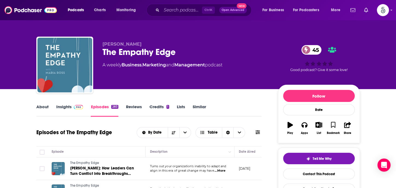
click at [65, 107] on link "Insights" at bounding box center [69, 110] width 27 height 13
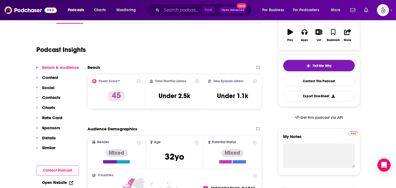
scroll to position [100, 0]
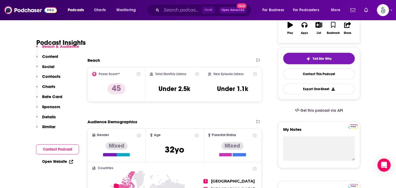
click at [49, 77] on p "Contacts" at bounding box center [51, 76] width 18 height 5
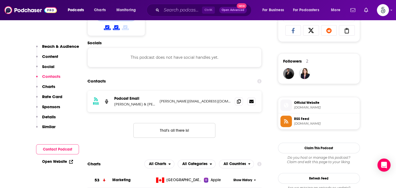
scroll to position [367, 0]
click at [164, 11] on input "Search podcasts, credits, & more..." at bounding box center [181, 10] width 40 height 9
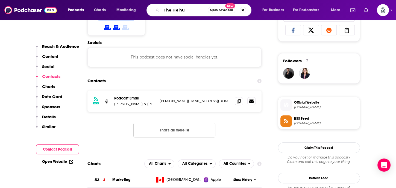
type input "The HR hub"
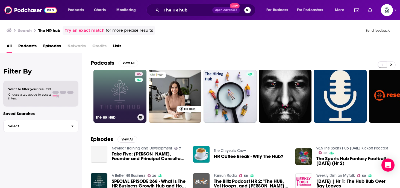
click at [114, 85] on link "45 The HR Hub" at bounding box center [119, 96] width 53 height 53
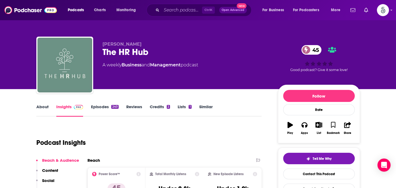
click at [103, 107] on link "Episodes 240" at bounding box center [105, 110] width 28 height 13
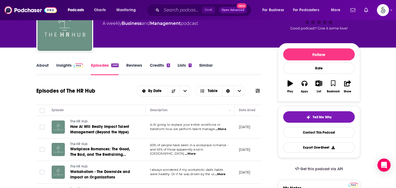
scroll to position [57, 0]
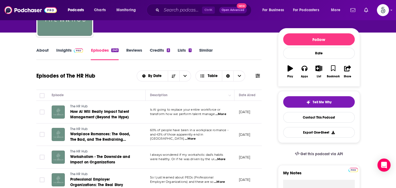
click at [219, 159] on span "...More" at bounding box center [219, 159] width 11 height 4
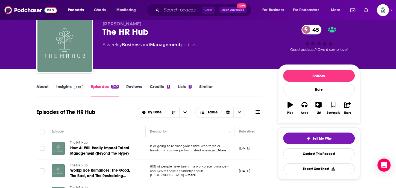
scroll to position [0, 0]
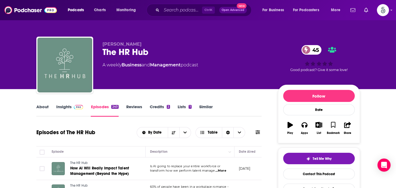
click at [64, 108] on link "Insights" at bounding box center [69, 110] width 27 height 13
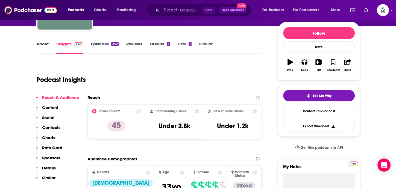
scroll to position [67, 0]
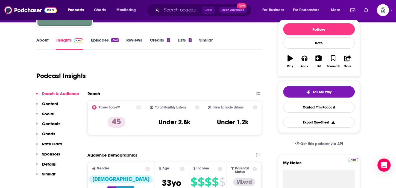
click at [54, 123] on p "Contacts" at bounding box center [51, 123] width 18 height 5
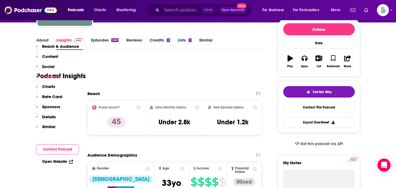
scroll to position [450, 0]
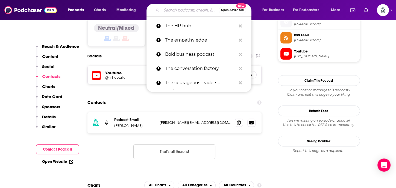
click at [176, 11] on input "Search podcasts, credits, & more..." at bounding box center [189, 10] width 57 height 9
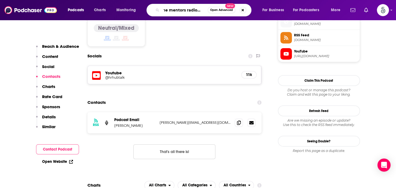
type input "The mentors radio show"
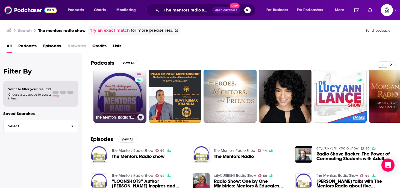
click at [119, 92] on link "44 The Mentors Radio Show" at bounding box center [119, 96] width 53 height 53
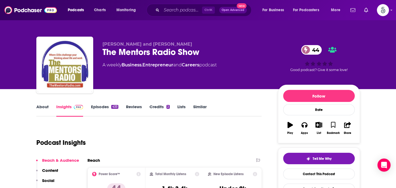
click at [101, 107] on link "Episodes 433" at bounding box center [104, 110] width 27 height 13
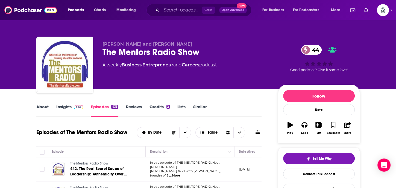
click at [102, 108] on link "Episodes 433" at bounding box center [104, 110] width 27 height 13
click at [61, 105] on link "Insights" at bounding box center [69, 110] width 27 height 13
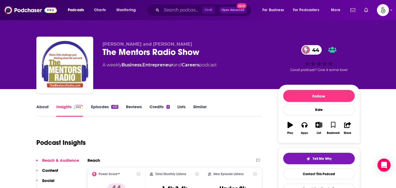
scroll to position [58, 0]
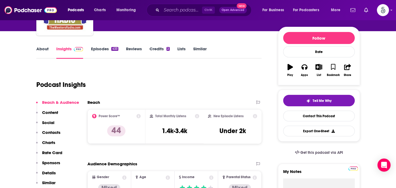
click at [51, 131] on p "Contacts" at bounding box center [51, 132] width 18 height 5
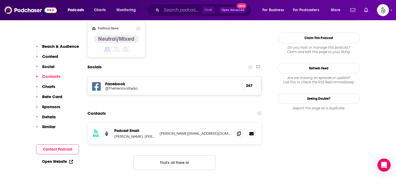
scroll to position [450, 0]
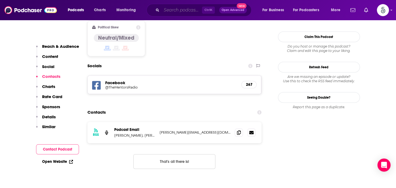
click at [183, 12] on input "Search podcasts, credits, & more..." at bounding box center [181, 10] width 40 height 9
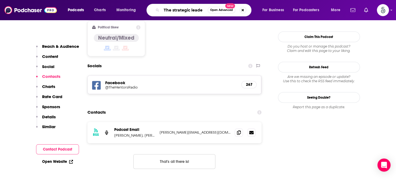
type input "The strategic leader"
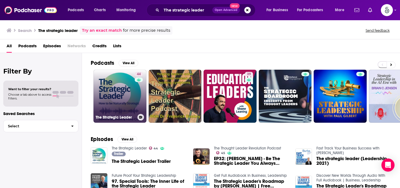
click at [115, 95] on link "44 The Strategic Leader" at bounding box center [119, 96] width 53 height 53
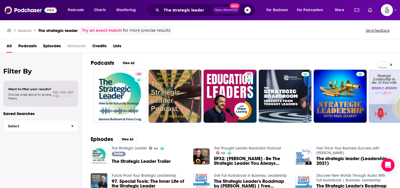
click at [247, 11] on button "Search podcasts, credits, & more..." at bounding box center [247, 10] width 7 height 7
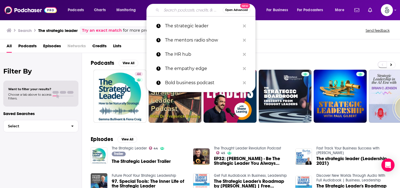
click at [187, 12] on input "Search podcasts, credits, & more..." at bounding box center [191, 10] width 61 height 9
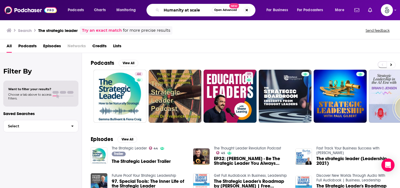
type input "Humanity at scale"
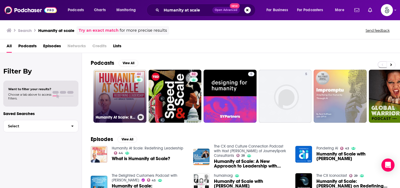
click at [126, 89] on link "44 Humanity At Scale: Redefining Leadership" at bounding box center [119, 96] width 53 height 53
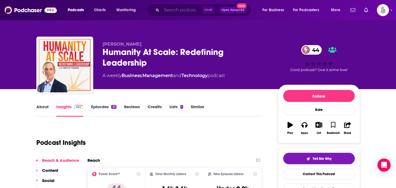
click at [173, 11] on input "Search podcasts, credits, & more..." at bounding box center [181, 10] width 40 height 9
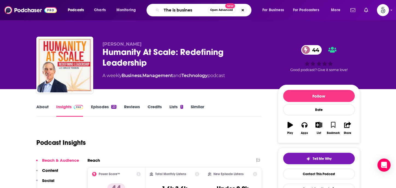
type input "The is business"
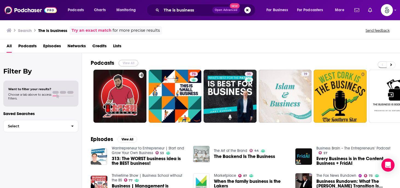
click at [131, 63] on button "View All" at bounding box center [129, 63] width 20 height 7
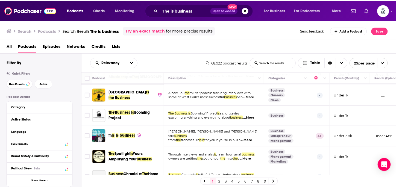
scroll to position [85, 0]
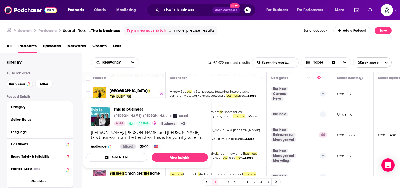
click at [125, 130] on div "this is business Glen James, Kayla Malss, Adrian Smith Acast 44 Active Business…" at bounding box center [147, 127] width 122 height 51
click at [164, 155] on link "View Insights" at bounding box center [180, 157] width 56 height 9
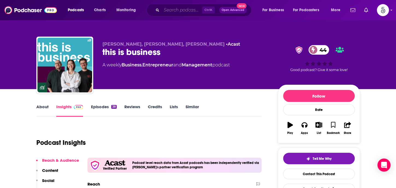
click at [180, 8] on input "Search podcasts, credits, & more..." at bounding box center [181, 10] width 40 height 9
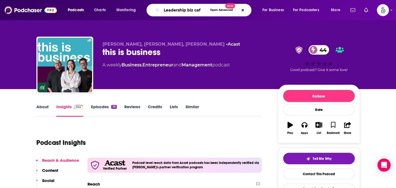
type input "Leadership biz cafe"
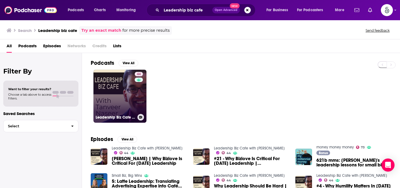
click at [119, 86] on link "44 Leadership Biz Cafe with Tanveer Naseer" at bounding box center [119, 96] width 53 height 53
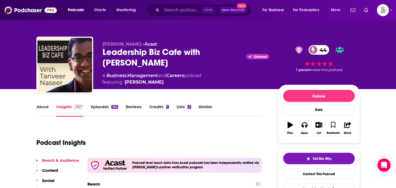
click at [98, 107] on link "Episodes 252" at bounding box center [104, 110] width 27 height 13
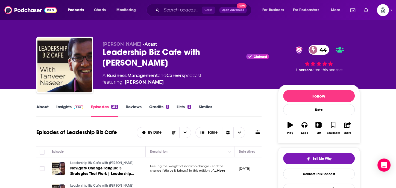
click at [66, 107] on link "Insights" at bounding box center [69, 110] width 27 height 13
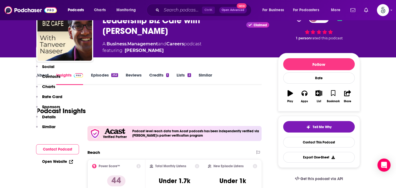
scroll to position [101, 0]
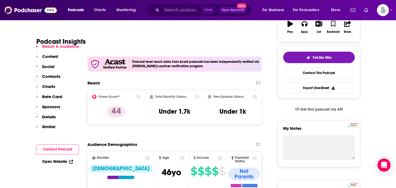
click at [54, 76] on p "Contacts" at bounding box center [51, 76] width 18 height 5
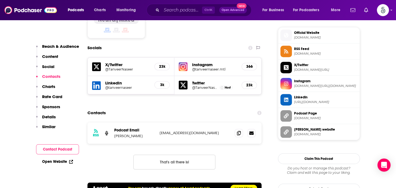
scroll to position [499, 0]
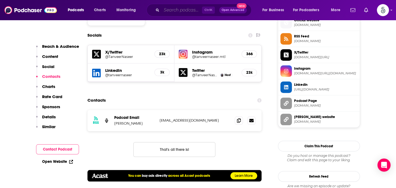
click at [170, 12] on input "Search podcasts, credits, & more..." at bounding box center [181, 10] width 40 height 9
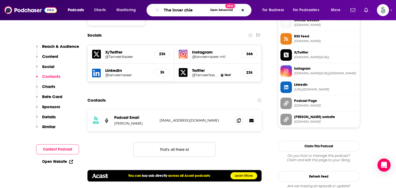
type input "The inner chief"
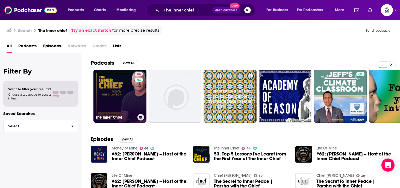
click at [124, 90] on link "44 The Inner Chief" at bounding box center [119, 96] width 53 height 53
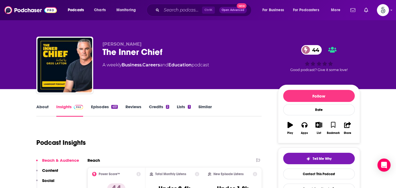
click at [102, 107] on link "Episodes 451" at bounding box center [104, 110] width 27 height 13
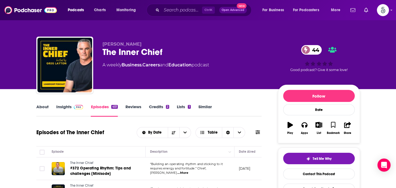
click at [61, 106] on link "Insights" at bounding box center [69, 110] width 27 height 13
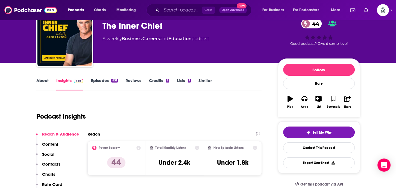
scroll to position [59, 0]
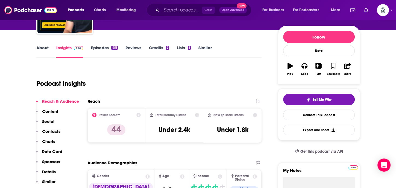
click at [56, 130] on p "Contacts" at bounding box center [51, 131] width 18 height 5
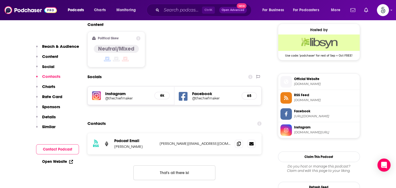
scroll to position [444, 0]
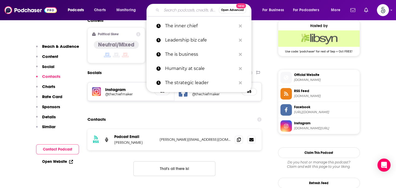
click at [176, 13] on input "Search podcasts, credits, & more..." at bounding box center [189, 10] width 57 height 9
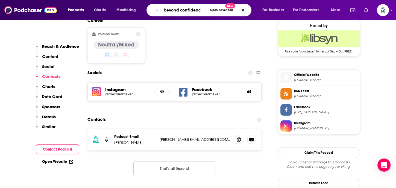
type input "beyond confidence"
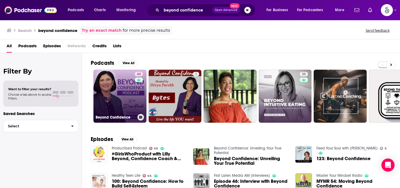
click at [123, 94] on link "44 Beyond Confidence" at bounding box center [119, 96] width 53 height 53
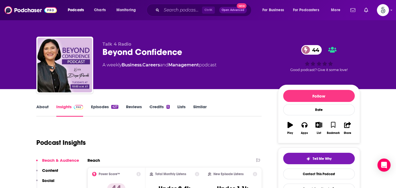
click at [103, 108] on link "Episodes 427" at bounding box center [104, 110] width 27 height 13
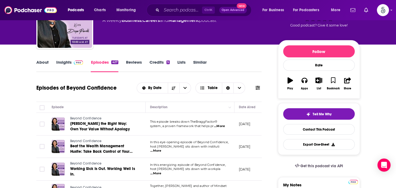
scroll to position [58, 0]
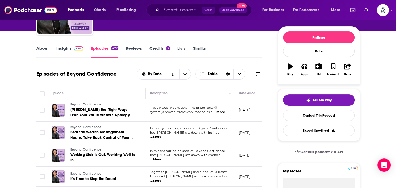
click at [219, 113] on span "...More" at bounding box center [219, 112] width 11 height 4
click at [161, 157] on span "...More" at bounding box center [155, 159] width 11 height 4
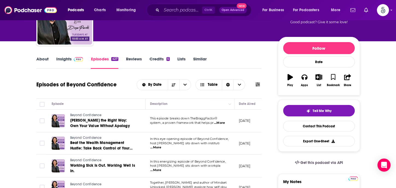
scroll to position [49, 0]
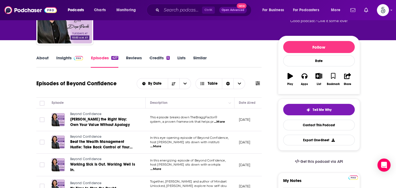
click at [61, 59] on link "Insights" at bounding box center [69, 61] width 27 height 13
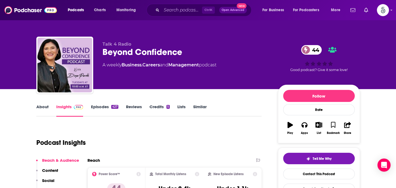
scroll to position [86, 0]
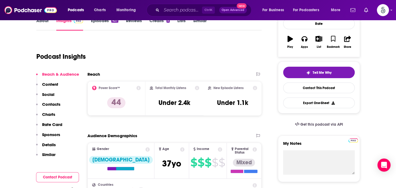
click at [44, 104] on p "Contacts" at bounding box center [51, 104] width 18 height 5
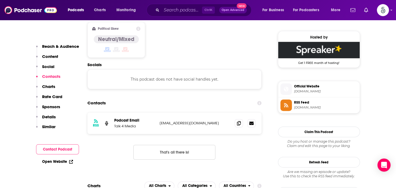
scroll to position [433, 0]
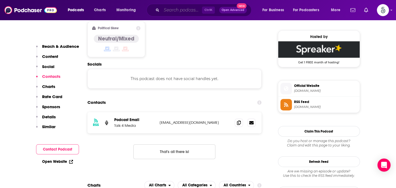
click at [164, 10] on input "Search podcasts, credits, & more..." at bounding box center [181, 10] width 40 height 9
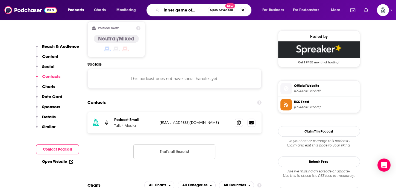
type input "The inner game of change"
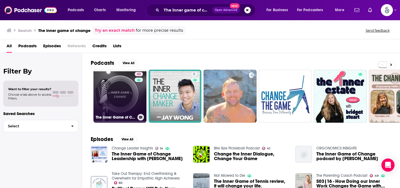
click at [122, 88] on link "43 The Inner Game of Change" at bounding box center [119, 96] width 53 height 53
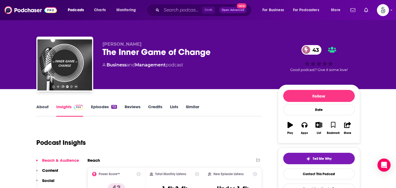
click at [103, 107] on link "Episodes 112" at bounding box center [104, 110] width 26 height 13
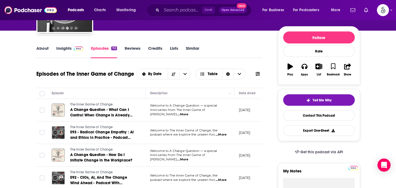
scroll to position [69, 0]
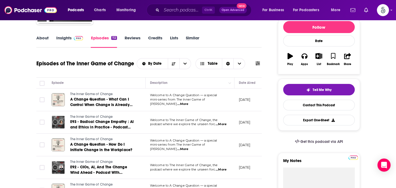
click at [188, 102] on span "...More" at bounding box center [182, 104] width 11 height 4
click at [188, 148] on span "...More" at bounding box center [182, 149] width 11 height 4
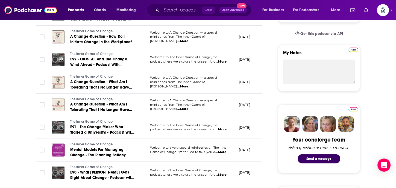
scroll to position [179, 0]
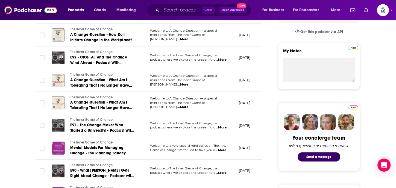
click at [219, 149] on span "...More" at bounding box center [220, 150] width 11 height 4
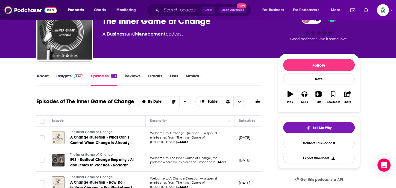
scroll to position [0, 0]
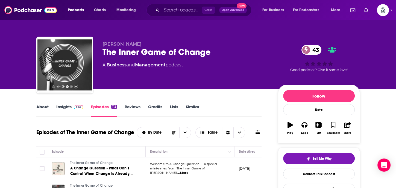
click at [65, 106] on link "Insights" at bounding box center [69, 110] width 27 height 13
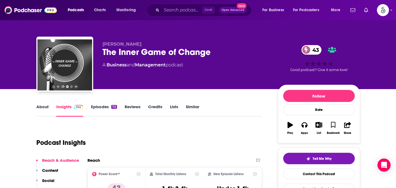
scroll to position [117, 0]
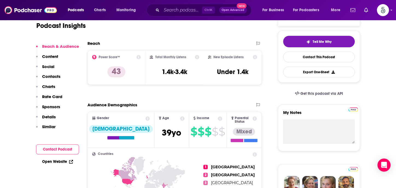
click at [50, 77] on p "Contacts" at bounding box center [51, 76] width 18 height 5
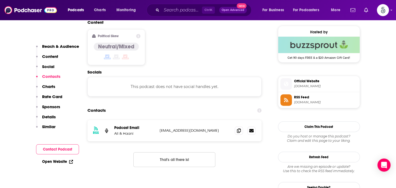
scroll to position [439, 0]
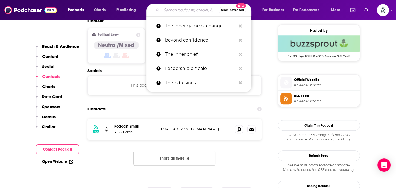
click at [171, 10] on input "Search podcasts, credits, & more..." at bounding box center [189, 10] width 57 height 9
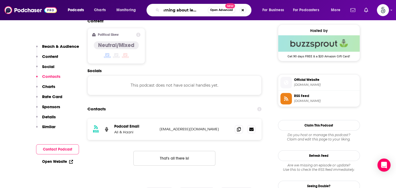
scroll to position [0, 9]
type input "Learning about leadersjop"
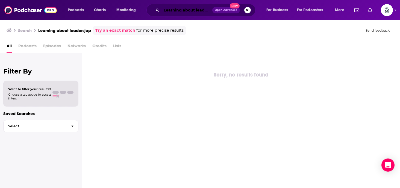
click at [200, 12] on input "Learning about leadersjop" at bounding box center [186, 10] width 51 height 9
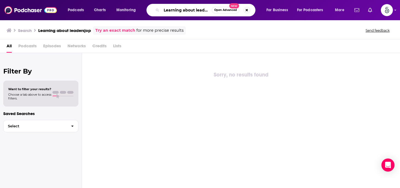
click at [206, 12] on input "Learning about leadersjop" at bounding box center [186, 10] width 50 height 9
click at [245, 10] on button "Search podcasts, credits, & more..." at bounding box center [247, 10] width 7 height 7
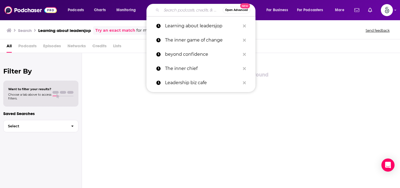
click at [182, 11] on input "Search podcasts, credits, & more..." at bounding box center [191, 10] width 61 height 9
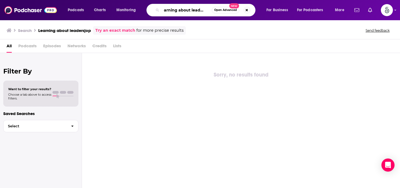
scroll to position [0, 6]
type input "learning about leadership"
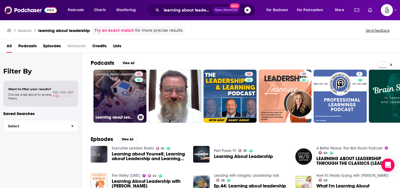
click at [126, 88] on link "43 Learning about Leadership" at bounding box center [119, 96] width 53 height 53
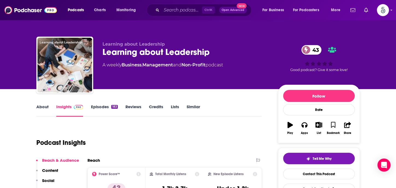
click at [45, 106] on link "About" at bounding box center [42, 110] width 12 height 13
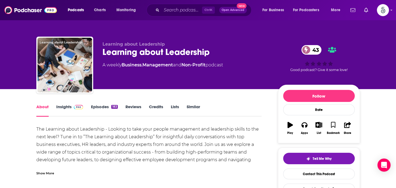
click at [45, 106] on link "About" at bounding box center [42, 110] width 12 height 13
click at [100, 105] on link "Episodes 183" at bounding box center [104, 110] width 27 height 13
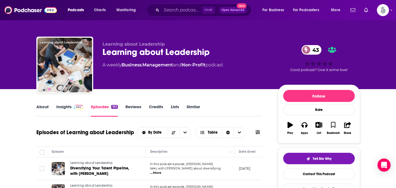
scroll to position [67, 0]
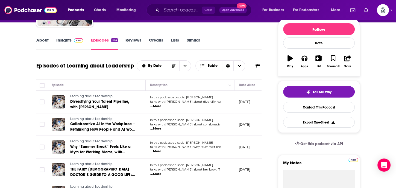
click at [66, 41] on link "Insights" at bounding box center [69, 43] width 27 height 13
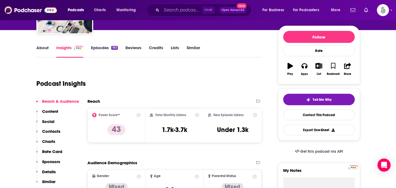
scroll to position [123, 0]
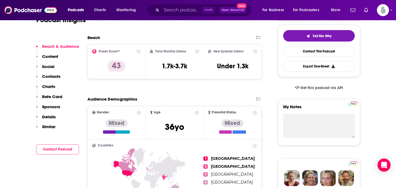
click at [53, 78] on p "Contacts" at bounding box center [51, 76] width 18 height 5
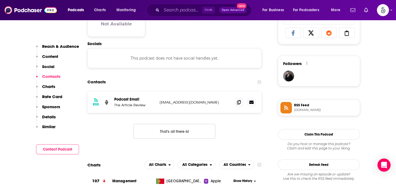
scroll to position [365, 0]
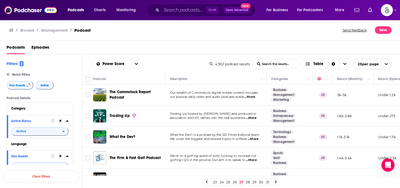
scroll to position [441, 0]
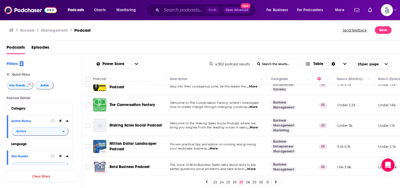
click at [247, 182] on link "28" at bounding box center [247, 182] width 5 height 7
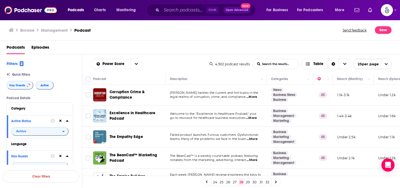
click at [253, 140] on span "...More" at bounding box center [252, 139] width 11 height 4
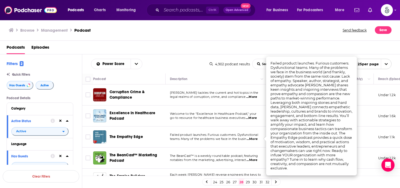
click at [253, 139] on span "...More" at bounding box center [252, 139] width 11 height 4
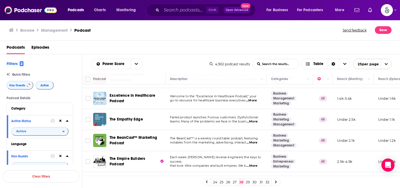
scroll to position [20, 0]
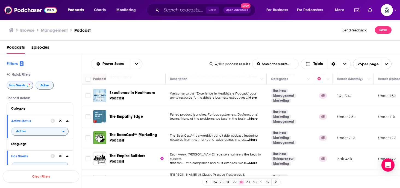
drag, startPoint x: 377, startPoint y: 111, endPoint x: 391, endPoint y: 51, distance: 61.2
click at [391, 51] on div "Podcasts Episodes" at bounding box center [201, 48] width 389 height 11
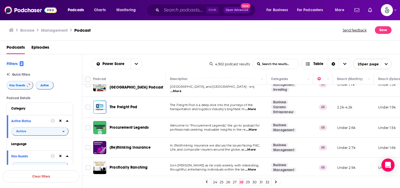
scroll to position [165, 0]
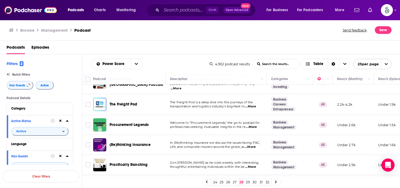
drag, startPoint x: 398, startPoint y: 114, endPoint x: 234, endPoint y: 46, distance: 177.0
click at [234, 46] on div "Podcasts Episodes" at bounding box center [201, 48] width 389 height 11
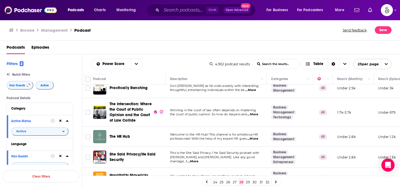
scroll to position [247, 0]
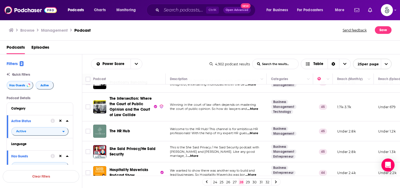
click at [252, 131] on span "...More" at bounding box center [252, 133] width 11 height 4
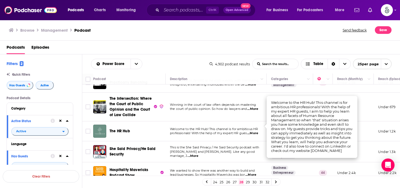
click at [252, 131] on span "...More" at bounding box center [252, 133] width 11 height 4
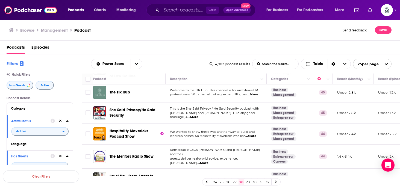
scroll to position [295, 0]
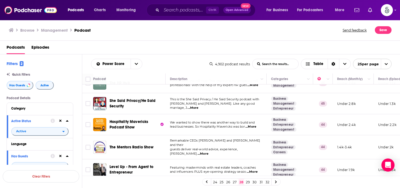
click at [208, 152] on span "...More" at bounding box center [202, 154] width 11 height 4
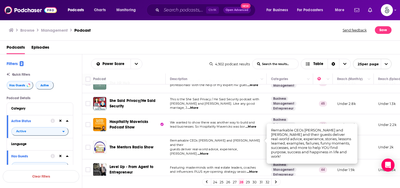
click at [208, 152] on span "...More" at bounding box center [202, 154] width 11 height 4
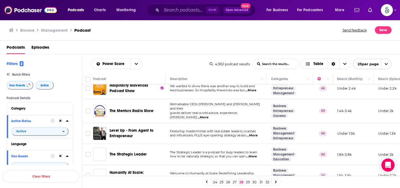
scroll to position [334, 0]
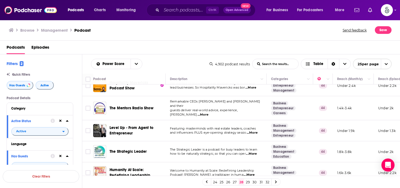
click at [253, 152] on span "...More" at bounding box center [251, 154] width 11 height 4
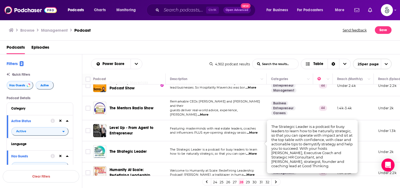
click at [253, 152] on span "...More" at bounding box center [251, 154] width 11 height 4
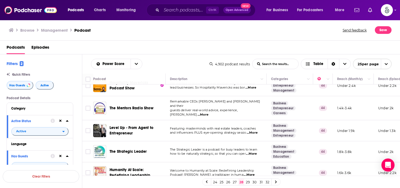
click at [253, 173] on span "...More" at bounding box center [249, 175] width 11 height 4
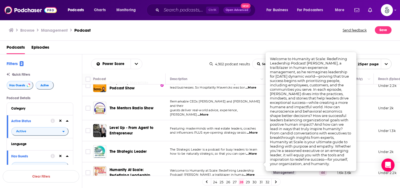
click at [253, 173] on span "...More" at bounding box center [249, 175] width 11 height 4
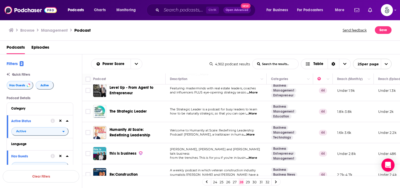
scroll to position [389, 0]
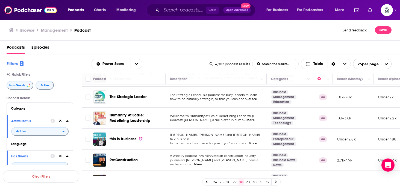
click at [251, 141] on span "...More" at bounding box center [251, 143] width 11 height 4
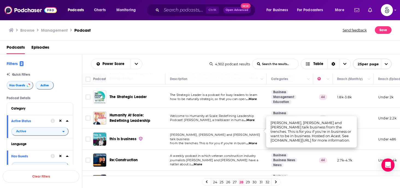
click at [251, 141] on span "...More" at bounding box center [251, 143] width 11 height 4
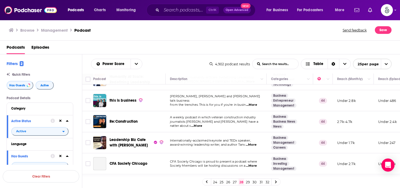
scroll to position [434, 0]
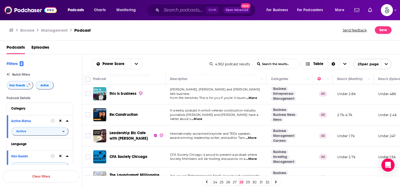
click at [252, 136] on span "...More" at bounding box center [250, 138] width 11 height 4
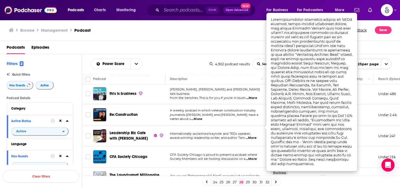
click at [252, 136] on span "...More" at bounding box center [250, 138] width 11 height 4
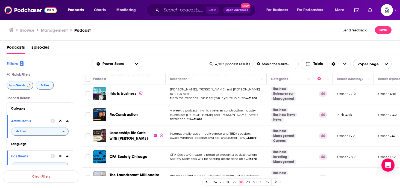
scroll to position [439, 0]
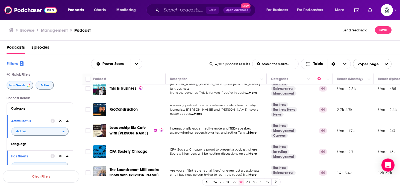
click at [248, 181] on link "29" at bounding box center [247, 182] width 5 height 7
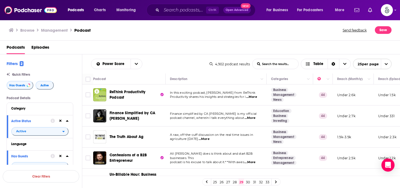
click at [254, 96] on span "...More" at bounding box center [251, 97] width 11 height 4
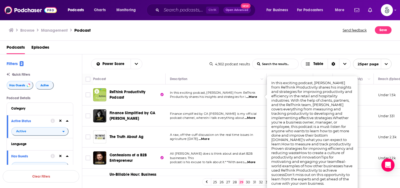
click at [254, 96] on span "...More" at bounding box center [251, 97] width 11 height 4
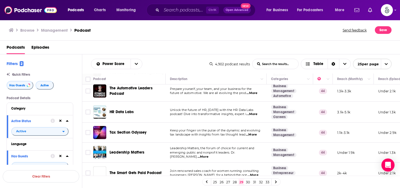
scroll to position [381, 0]
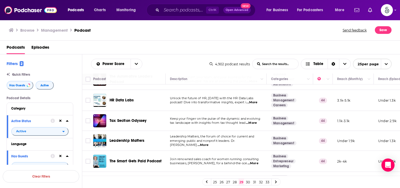
click at [208, 143] on span "...More" at bounding box center [202, 145] width 11 height 4
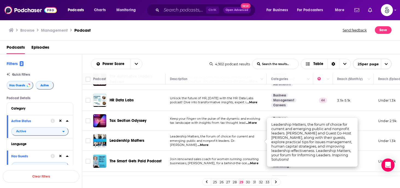
click at [208, 143] on span "...More" at bounding box center [202, 145] width 11 height 4
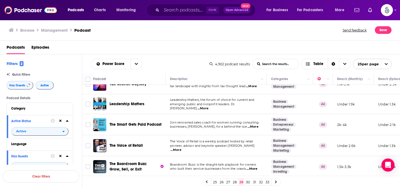
scroll to position [441, 0]
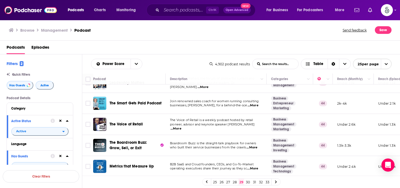
click at [246, 181] on link "30" at bounding box center [247, 182] width 5 height 7
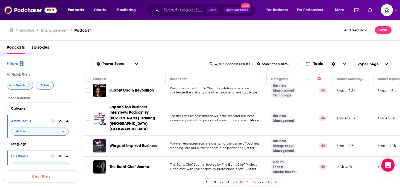
scroll to position [103, 0]
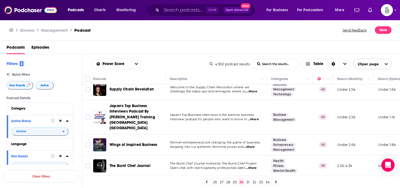
click at [255, 145] on span "...More" at bounding box center [249, 147] width 11 height 4
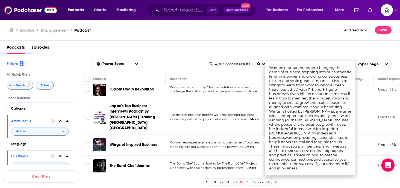
click at [255, 145] on span "...More" at bounding box center [249, 147] width 11 height 4
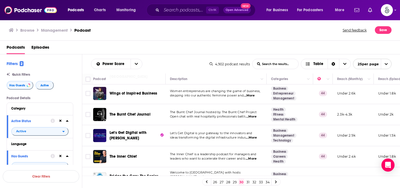
scroll to position [161, 0]
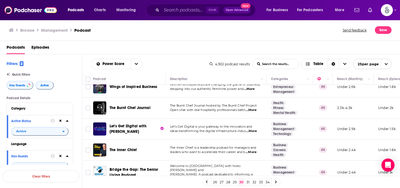
click at [254, 150] on span "...More" at bounding box center [250, 152] width 11 height 4
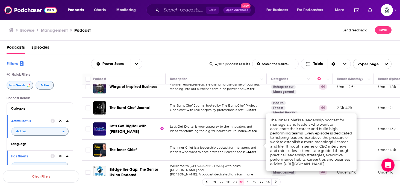
click at [254, 150] on span "...More" at bounding box center [250, 152] width 11 height 4
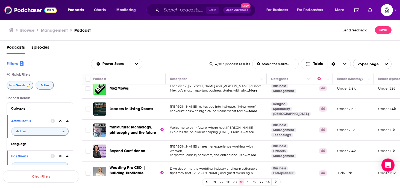
scroll to position [312, 0]
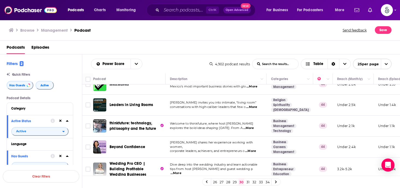
click at [253, 149] on span "...More" at bounding box center [250, 151] width 11 height 4
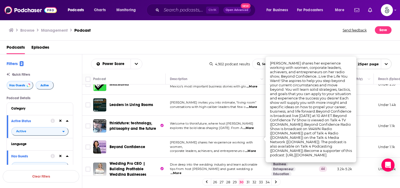
click at [253, 149] on span "...More" at bounding box center [250, 151] width 11 height 4
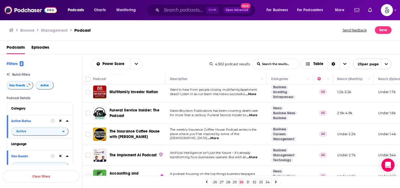
scroll to position [457, 0]
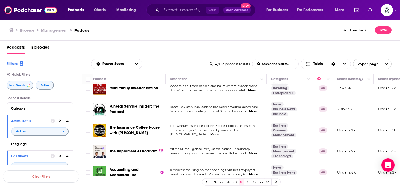
click at [247, 181] on link "31" at bounding box center [247, 182] width 5 height 7
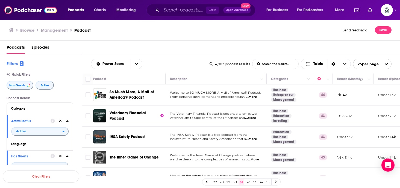
click at [251, 159] on span "...More" at bounding box center [253, 159] width 11 height 4
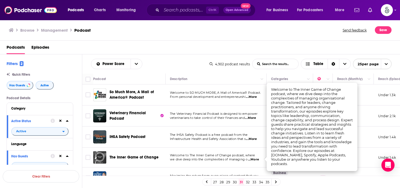
click at [251, 159] on span "...More" at bounding box center [253, 159] width 11 height 4
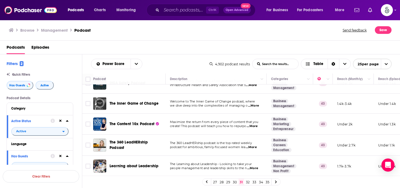
scroll to position [60, 0]
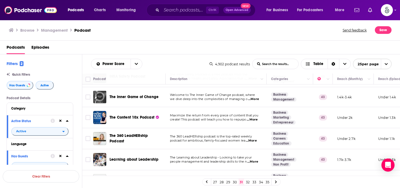
click at [251, 140] on span "...More" at bounding box center [251, 140] width 11 height 4
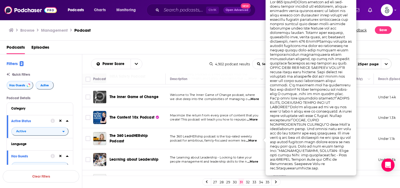
click at [251, 140] on span "...More" at bounding box center [251, 140] width 11 height 4
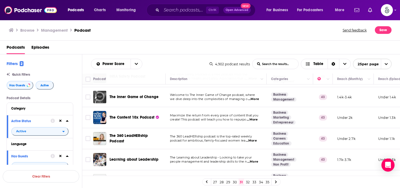
click at [252, 162] on span "...More" at bounding box center [252, 161] width 11 height 4
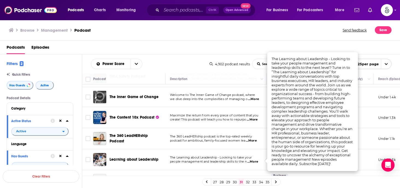
click at [252, 162] on span "...More" at bounding box center [252, 161] width 11 height 4
